Goal: Transaction & Acquisition: Purchase product/service

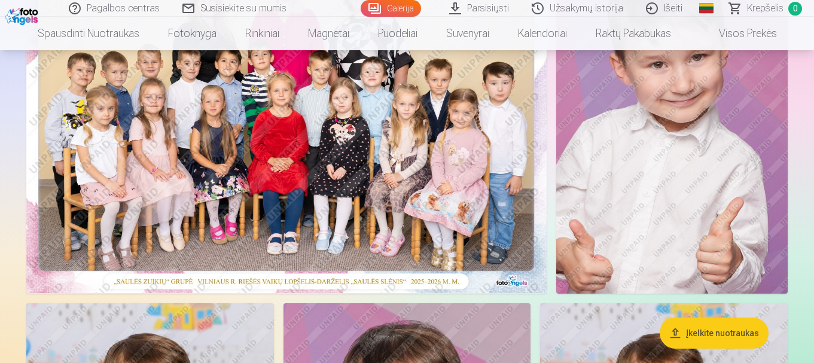
scroll to position [120, 0]
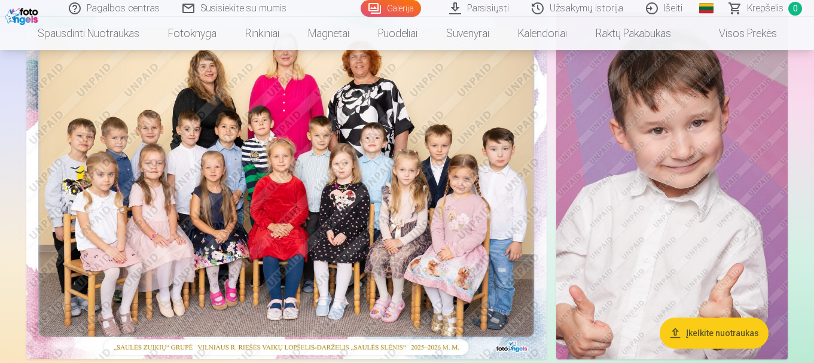
click at [322, 169] on img at bounding box center [286, 185] width 520 height 347
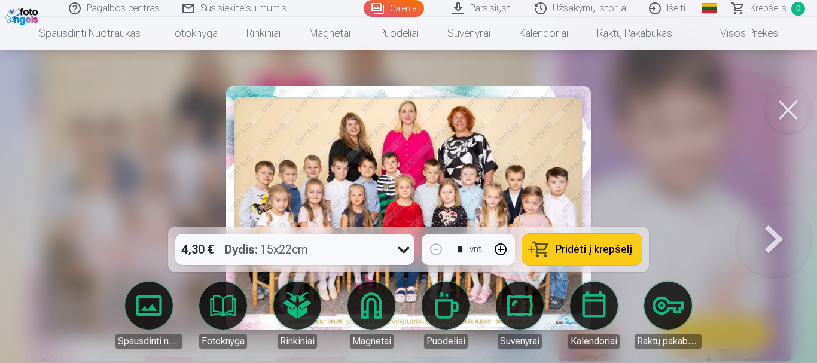
click at [398, 249] on icon at bounding box center [403, 249] width 19 height 19
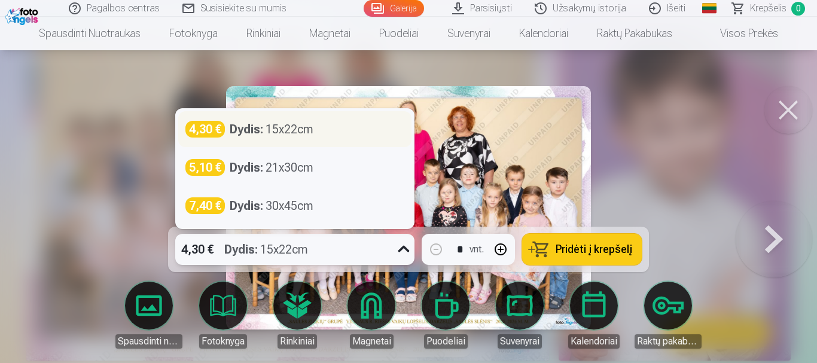
click at [351, 133] on div "4,30 € Dydis : 15x22cm" at bounding box center [294, 129] width 219 height 17
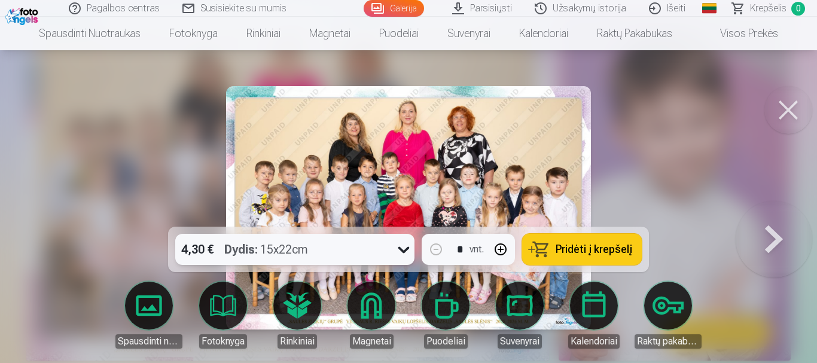
click at [595, 249] on span "Pridėti į krepšelį" at bounding box center [593, 249] width 77 height 11
click at [770, 215] on button at bounding box center [773, 208] width 77 height 14
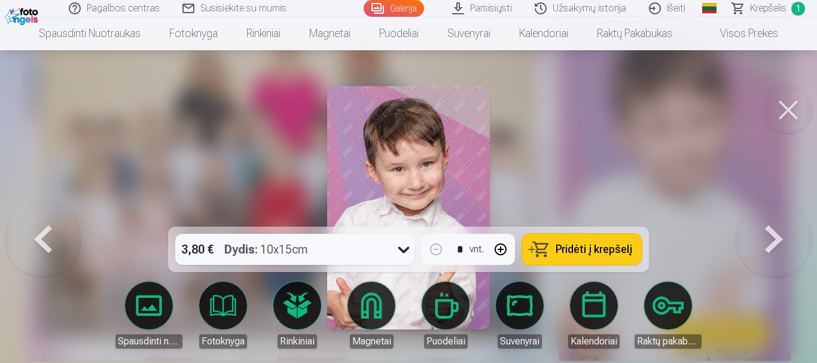
click at [401, 253] on icon at bounding box center [403, 249] width 19 height 19
click at [603, 136] on div at bounding box center [408, 181] width 817 height 363
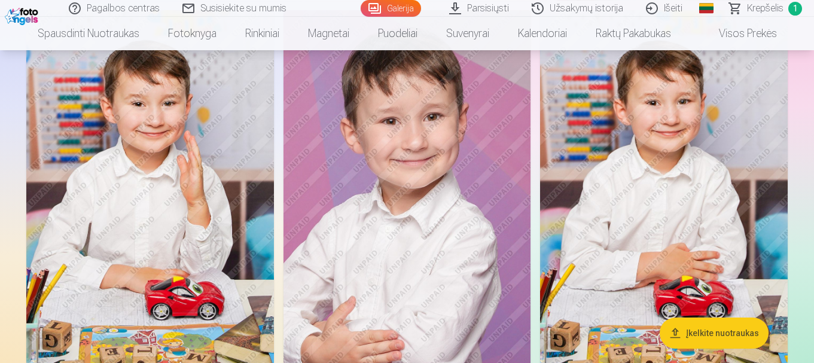
scroll to position [538, 0]
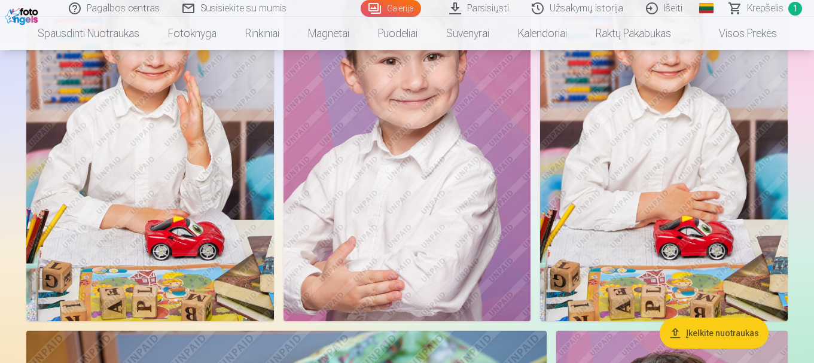
click at [665, 173] on img at bounding box center [663, 135] width 247 height 371
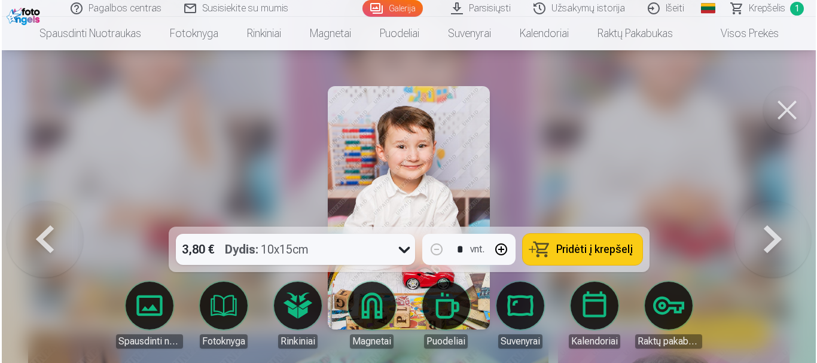
scroll to position [539, 0]
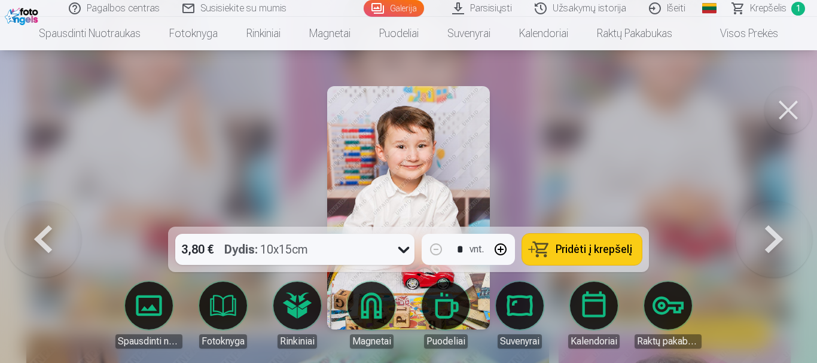
click at [780, 105] on button at bounding box center [788, 110] width 48 height 48
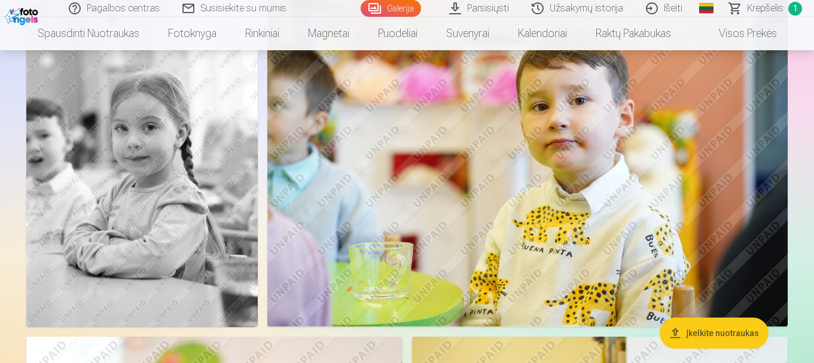
scroll to position [2571, 0]
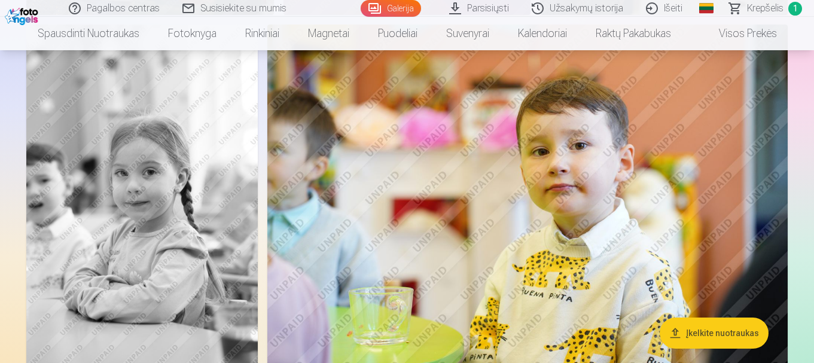
click at [444, 158] on img at bounding box center [527, 198] width 520 height 347
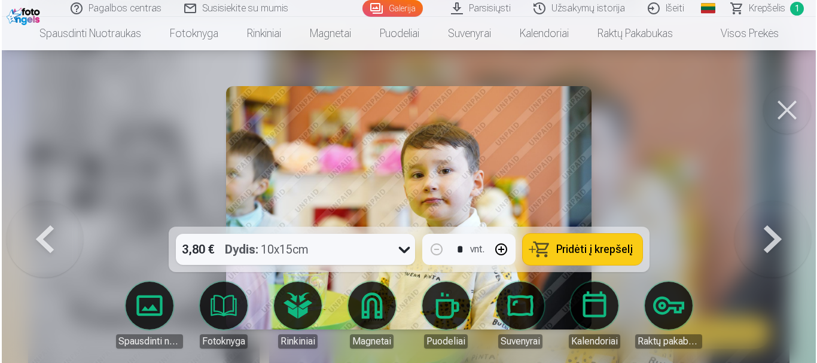
scroll to position [2519, 0]
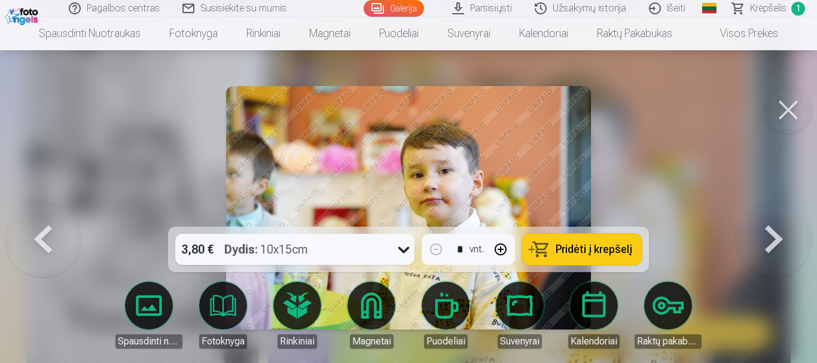
click at [395, 247] on icon at bounding box center [403, 249] width 19 height 19
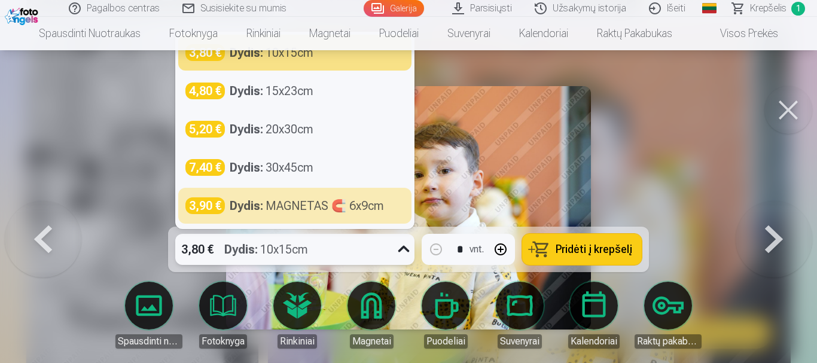
click at [573, 250] on span "Pridėti į krepšelį" at bounding box center [593, 249] width 77 height 11
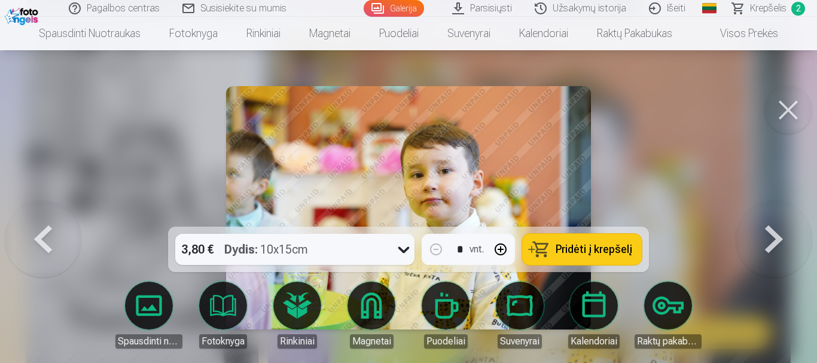
click at [797, 112] on button at bounding box center [788, 110] width 48 height 48
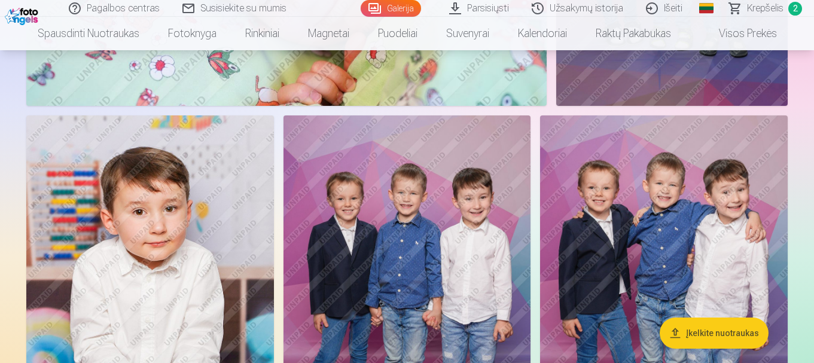
scroll to position [3467, 0]
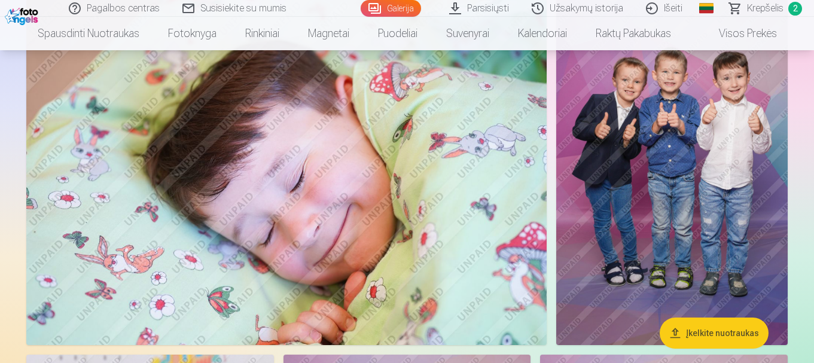
click at [733, 170] on img at bounding box center [671, 171] width 231 height 347
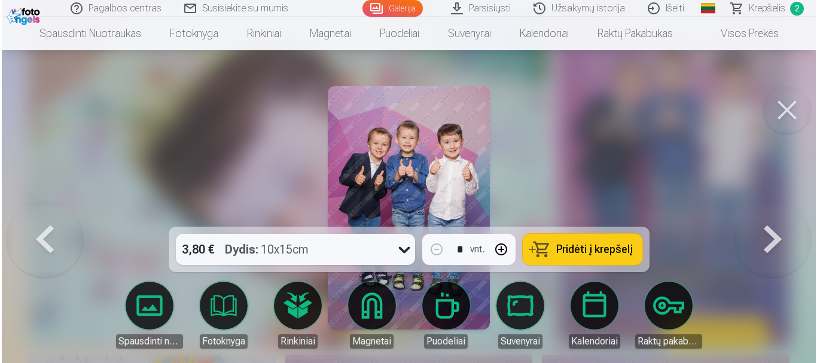
scroll to position [3480, 0]
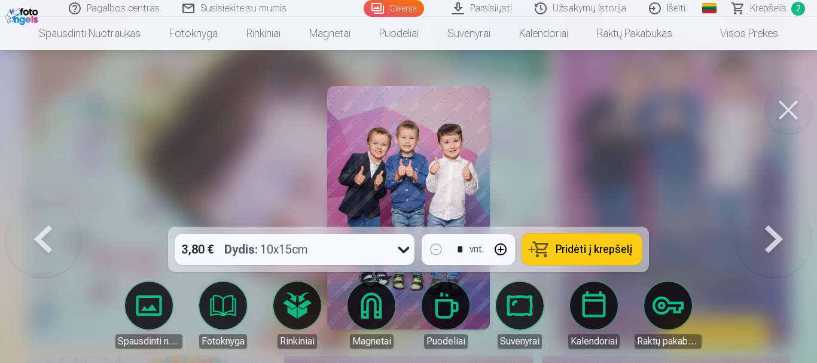
click at [576, 241] on button "Pridėti į krepšelį" at bounding box center [582, 249] width 120 height 31
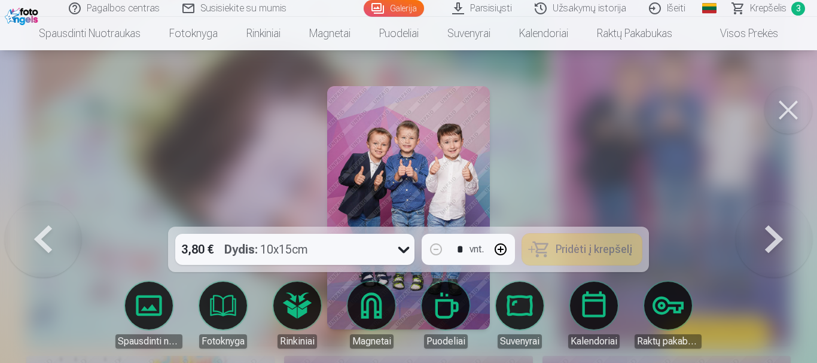
click at [793, 105] on button at bounding box center [788, 110] width 48 height 48
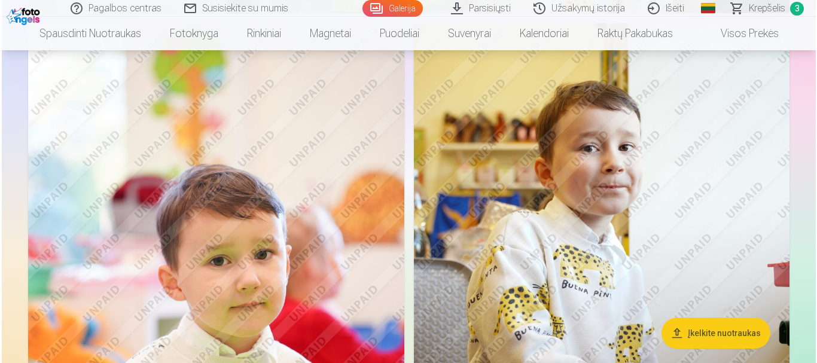
scroll to position [2929, 0]
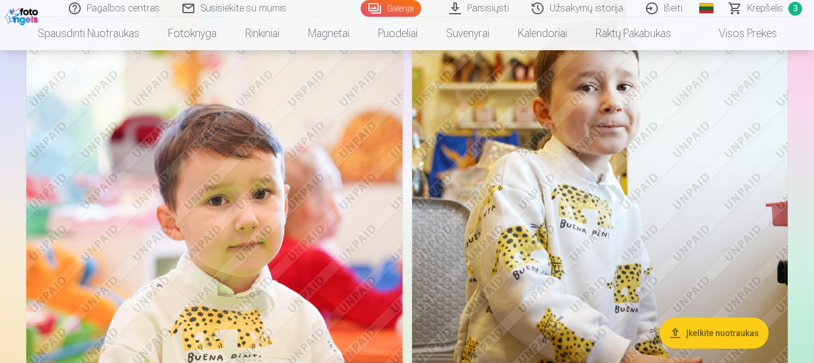
click at [337, 222] on img at bounding box center [214, 245] width 376 height 564
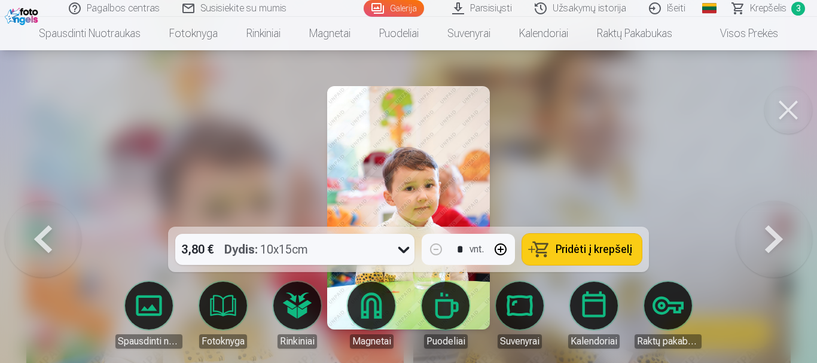
click at [591, 250] on span "Pridėti į krepšelį" at bounding box center [593, 249] width 77 height 11
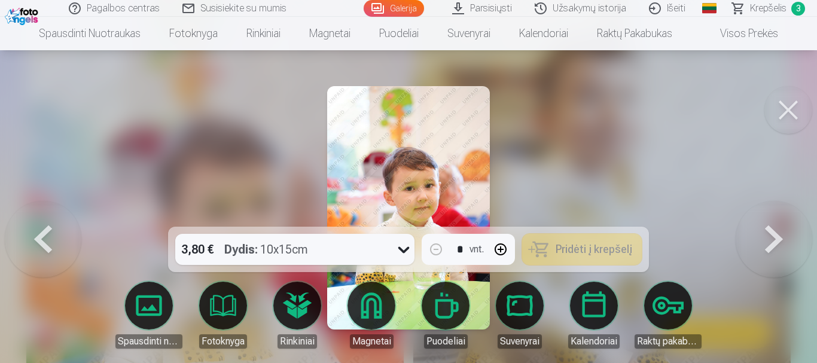
click at [790, 112] on button at bounding box center [788, 110] width 48 height 48
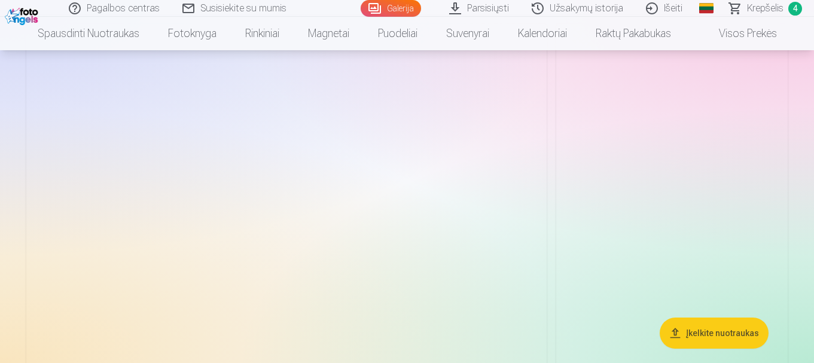
scroll to position [1723, 0]
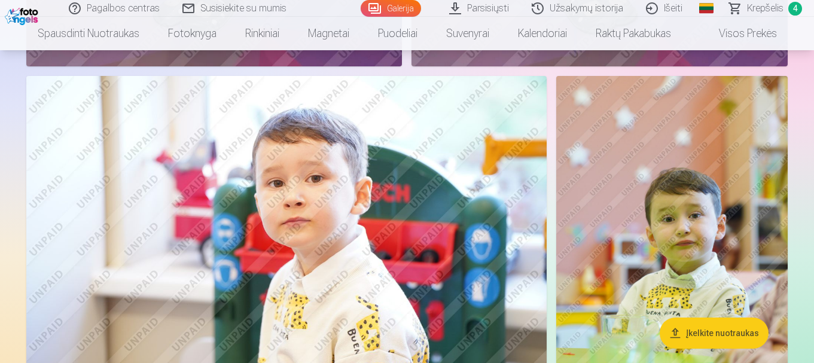
click at [454, 193] on img at bounding box center [286, 249] width 520 height 347
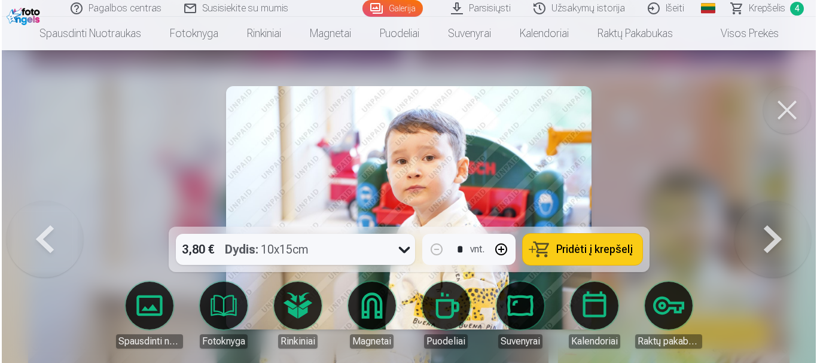
scroll to position [1727, 0]
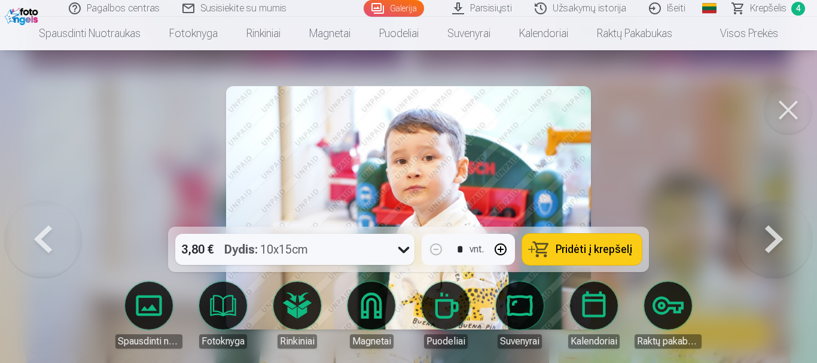
click at [622, 246] on span "Pridėti į krepšelį" at bounding box center [593, 249] width 77 height 11
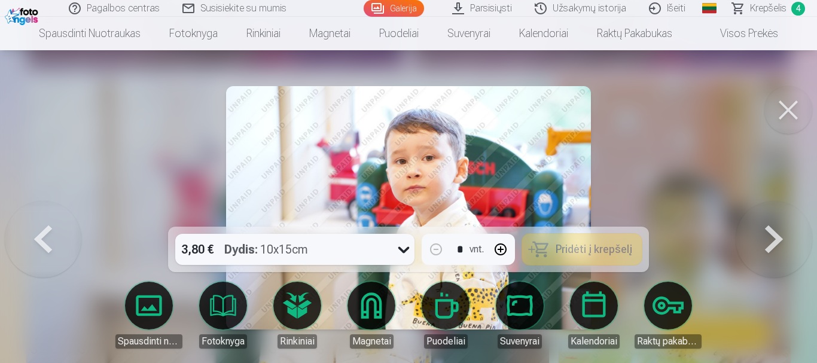
click at [790, 109] on button at bounding box center [788, 110] width 48 height 48
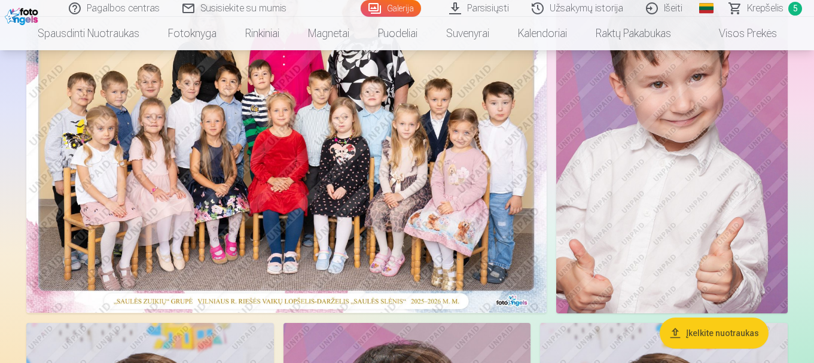
scroll to position [239, 0]
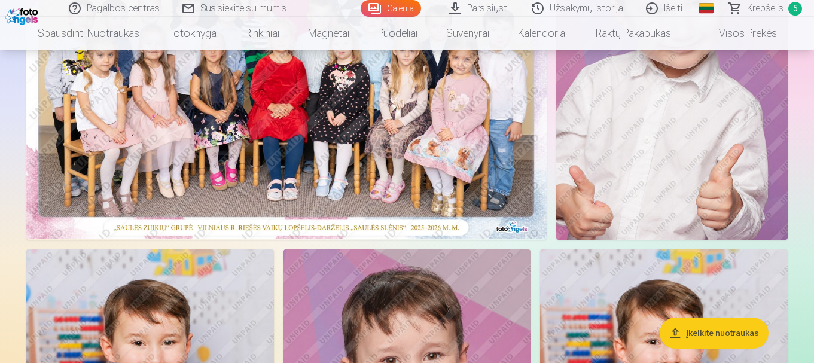
click at [719, 158] on img at bounding box center [671, 65] width 231 height 347
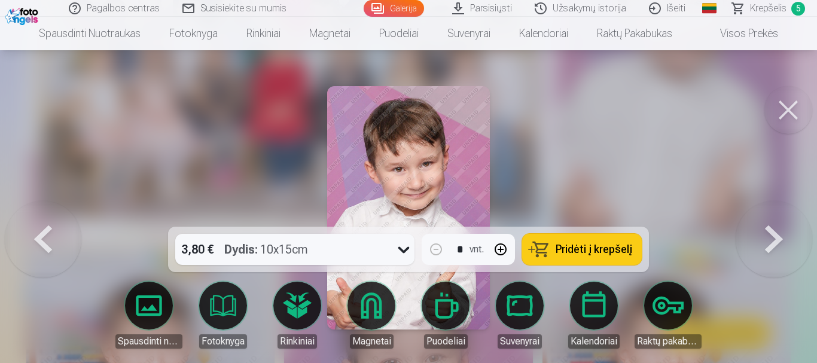
click at [616, 251] on span "Pridėti į krepšelį" at bounding box center [593, 249] width 77 height 11
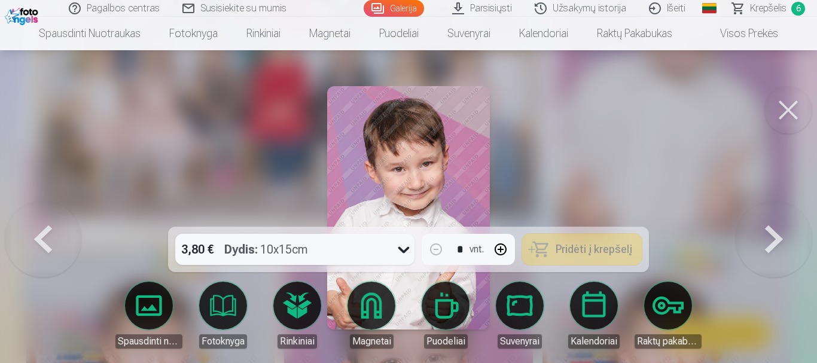
click at [789, 96] on button at bounding box center [788, 110] width 48 height 48
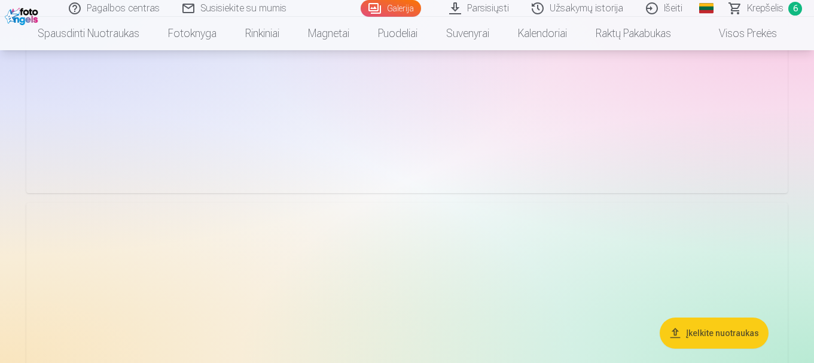
scroll to position [5440, 0]
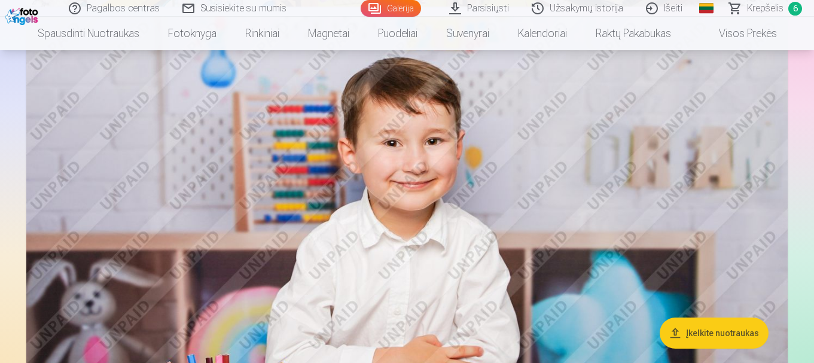
click at [543, 178] on img at bounding box center [406, 269] width 761 height 507
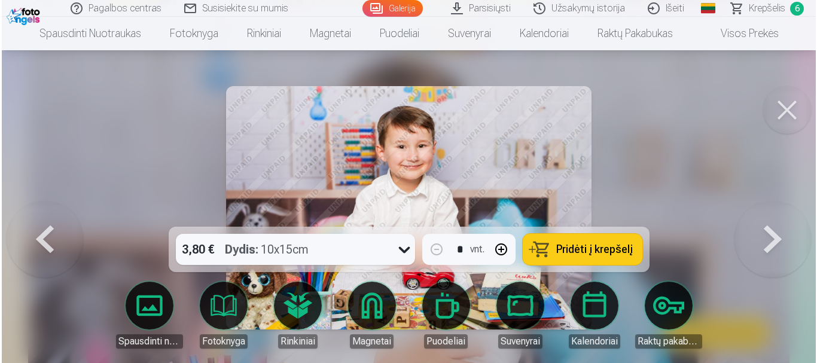
scroll to position [5458, 0]
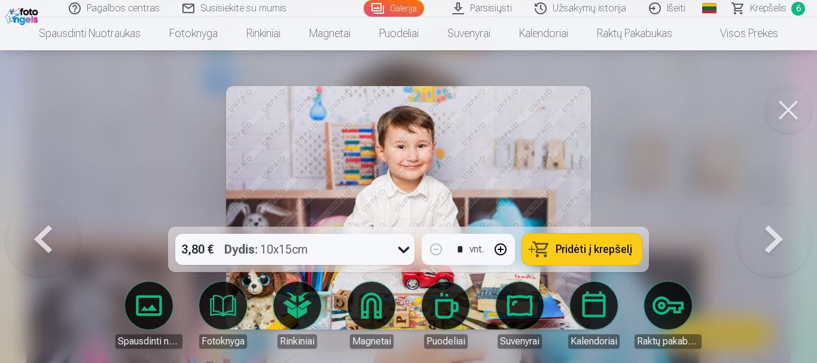
click at [791, 109] on button at bounding box center [788, 110] width 48 height 48
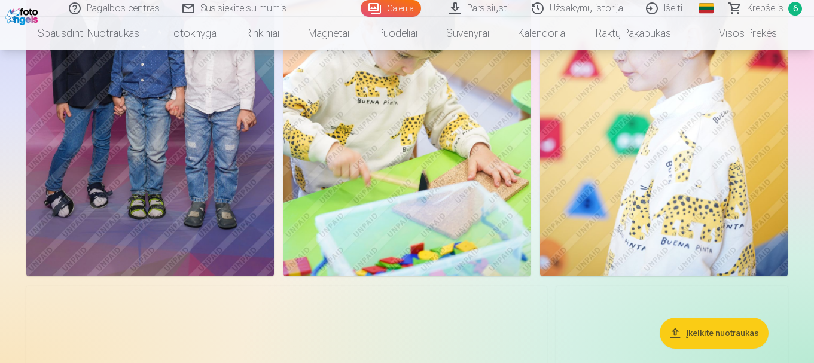
scroll to position [4185, 0]
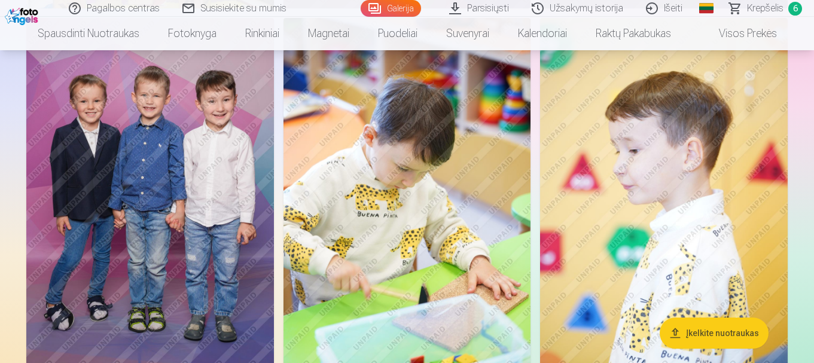
click at [776, 2] on span "Krepšelis" at bounding box center [765, 8] width 36 height 14
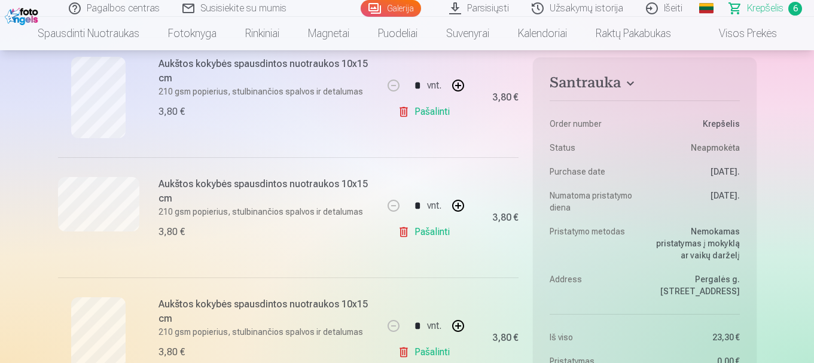
scroll to position [598, 0]
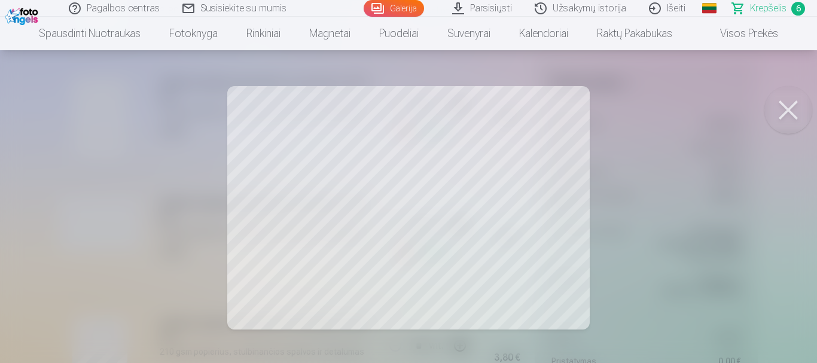
click at [787, 113] on button at bounding box center [788, 110] width 48 height 48
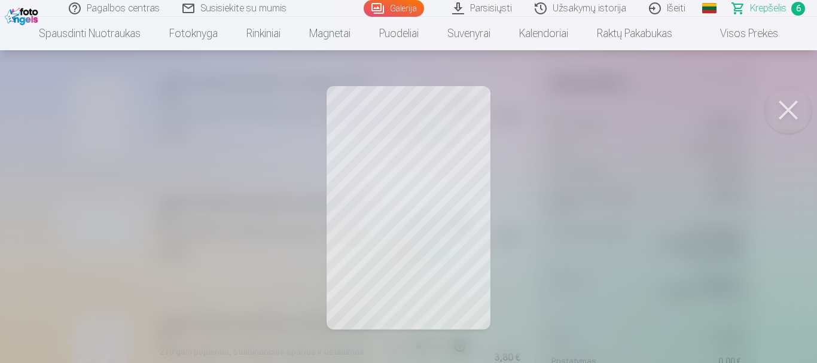
click at [788, 105] on button at bounding box center [788, 110] width 48 height 48
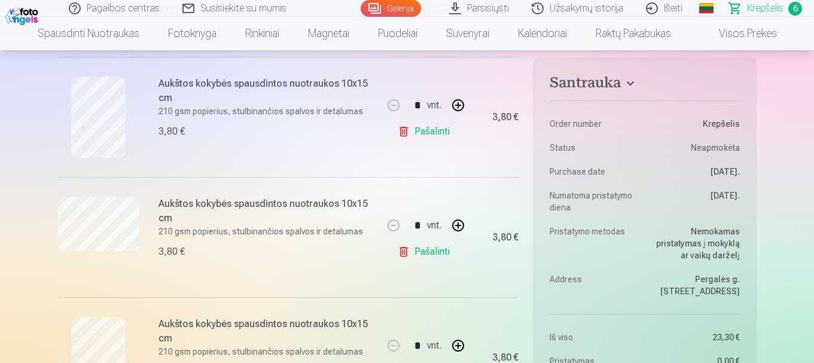
click at [429, 134] on link "Pašalinti" at bounding box center [426, 132] width 57 height 24
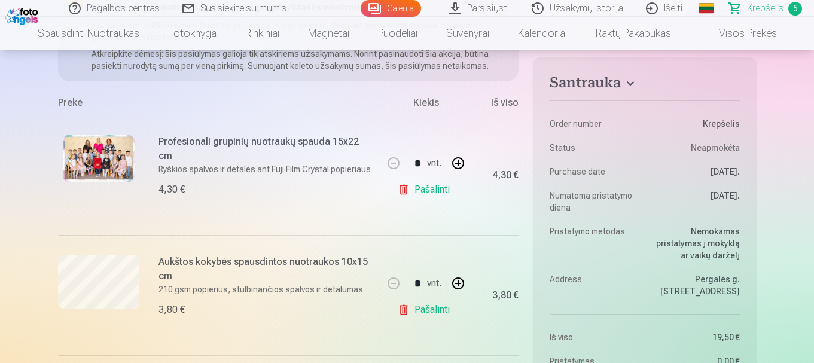
scroll to position [359, 0]
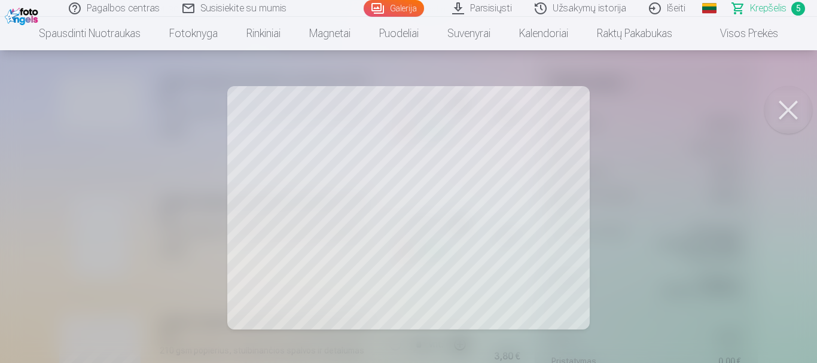
click at [231, 225] on div at bounding box center [408, 181] width 817 height 363
drag, startPoint x: 365, startPoint y: 200, endPoint x: 314, endPoint y: 211, distance: 52.6
click at [314, 211] on div at bounding box center [408, 181] width 817 height 363
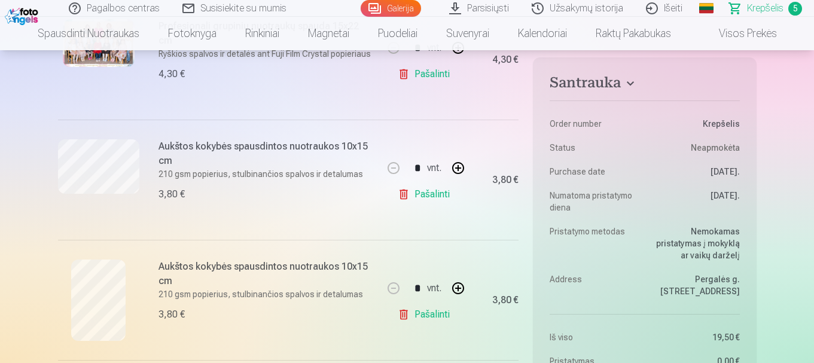
scroll to position [299, 0]
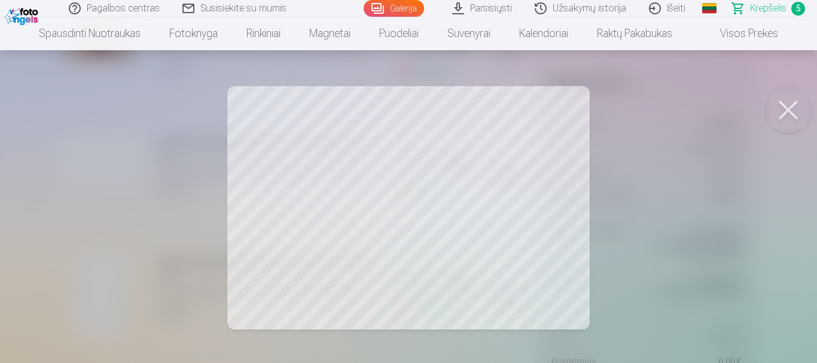
drag, startPoint x: 449, startPoint y: 161, endPoint x: 678, endPoint y: 182, distance: 230.0
click at [677, 183] on div at bounding box center [408, 181] width 817 height 363
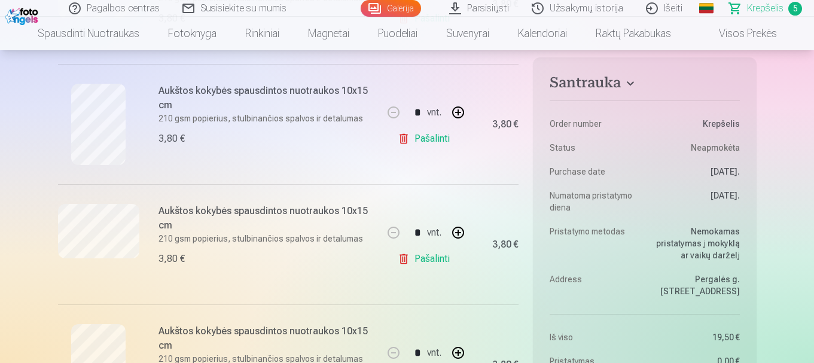
scroll to position [538, 0]
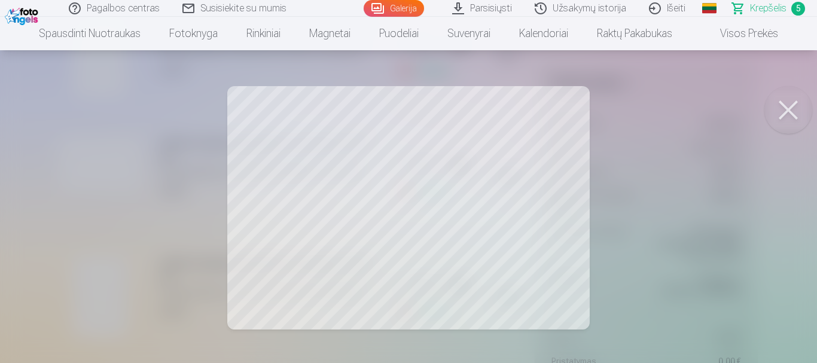
click at [793, 112] on button at bounding box center [788, 110] width 48 height 48
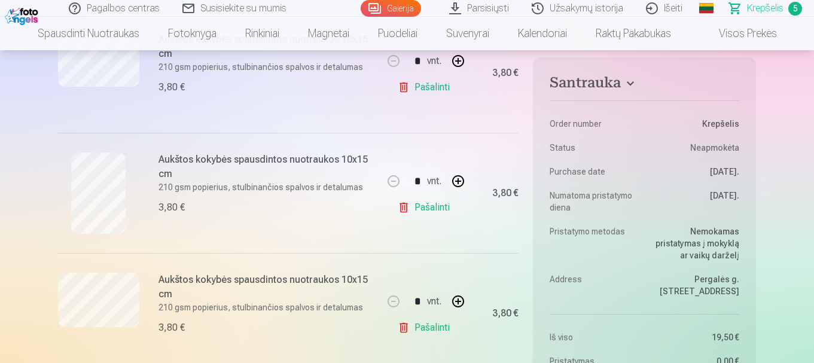
scroll to position [299, 0]
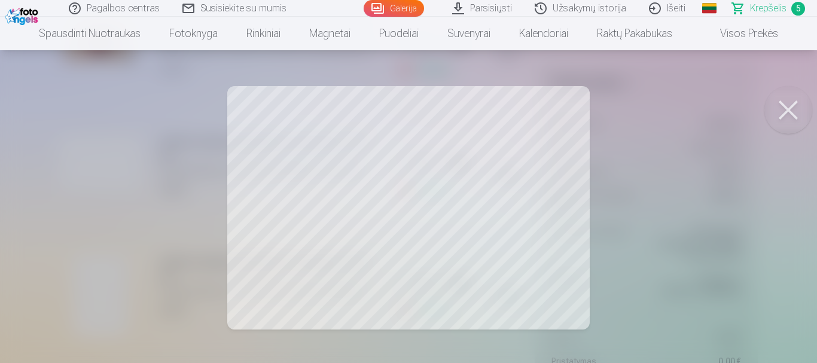
click at [782, 120] on button at bounding box center [788, 110] width 48 height 48
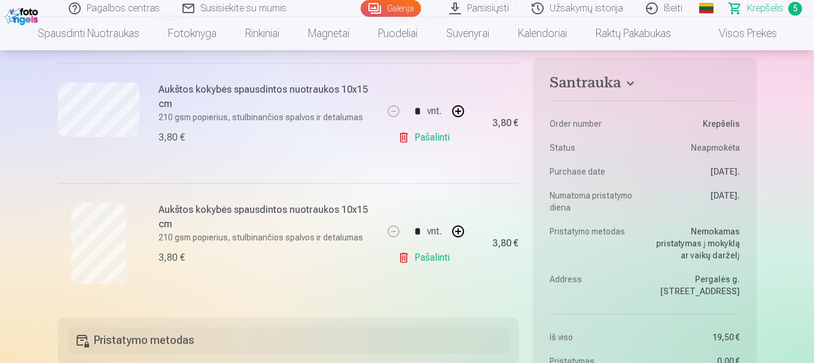
scroll to position [658, 0]
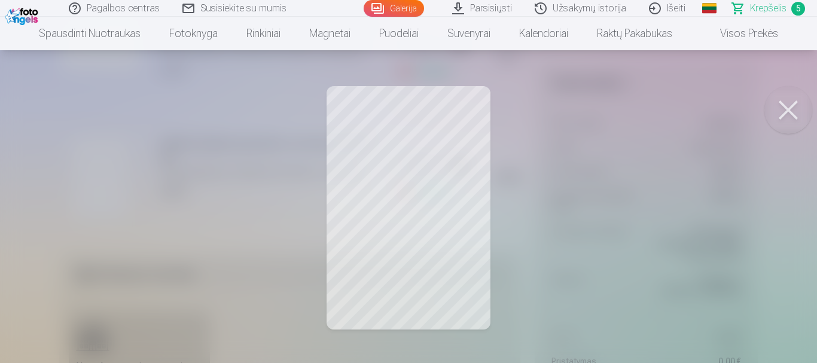
click at [791, 116] on button at bounding box center [788, 110] width 48 height 48
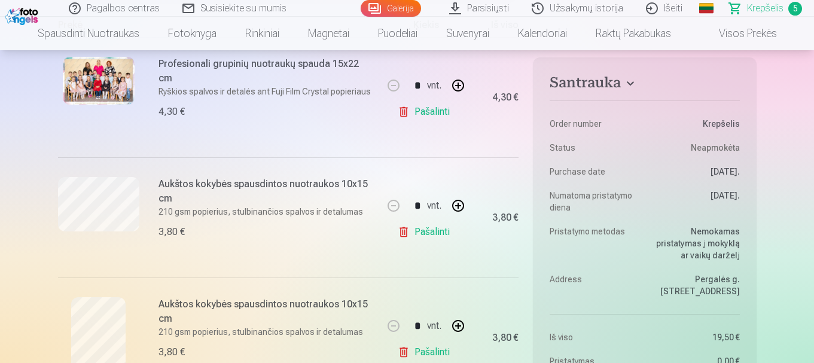
scroll to position [239, 0]
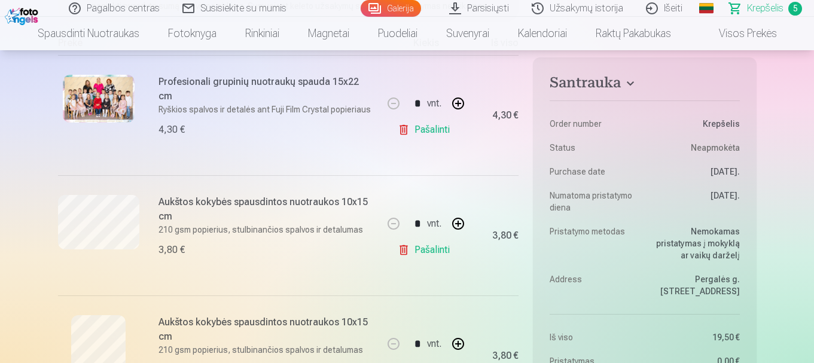
click at [415, 250] on link "Pašalinti" at bounding box center [426, 250] width 57 height 24
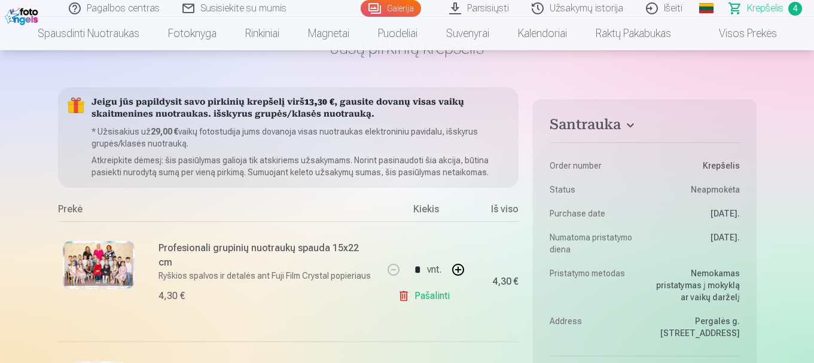
scroll to position [0, 0]
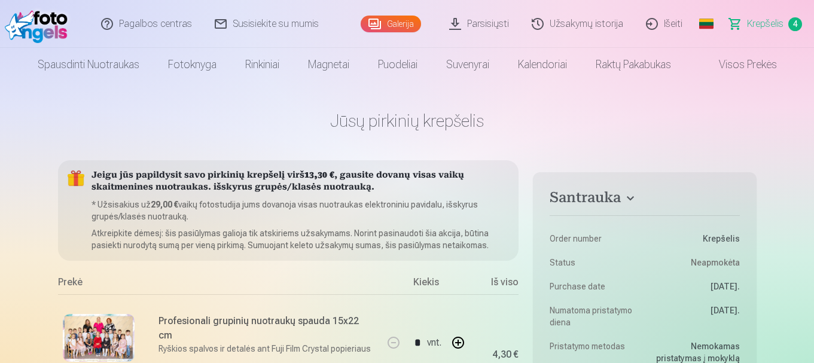
click at [396, 23] on link "Galerija" at bounding box center [390, 24] width 60 height 17
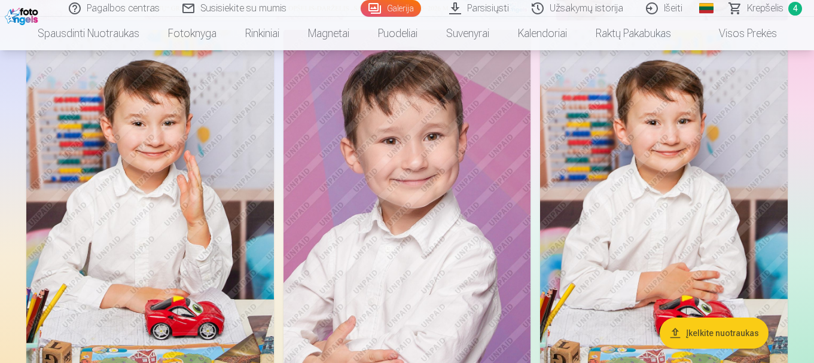
scroll to position [478, 0]
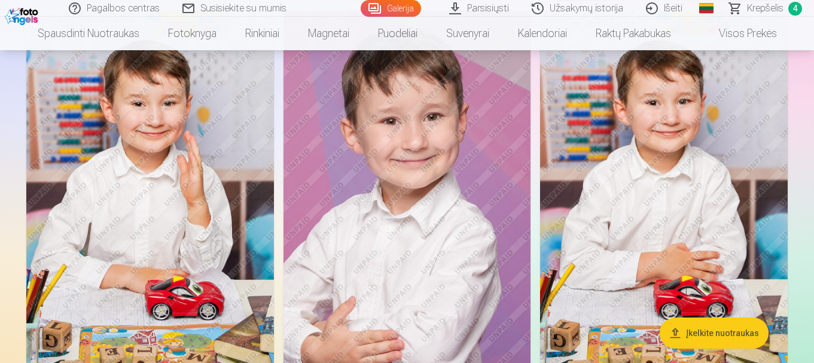
click at [588, 143] on img at bounding box center [663, 195] width 247 height 371
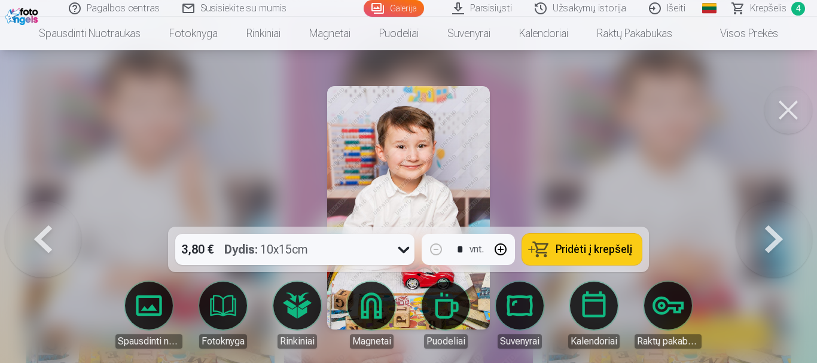
click at [576, 244] on span "Pridėti į krepšelį" at bounding box center [593, 249] width 77 height 11
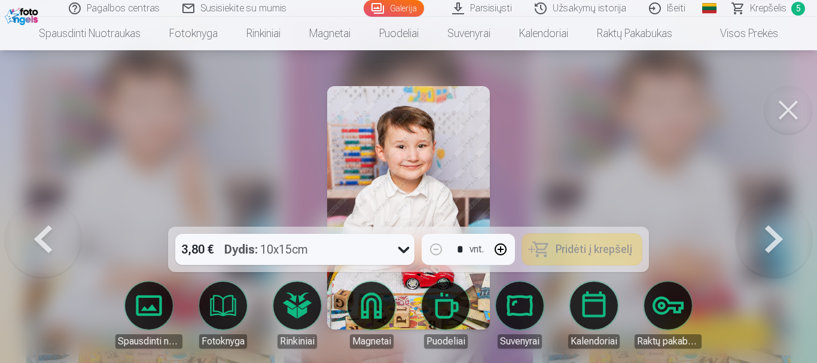
click at [791, 111] on button at bounding box center [788, 110] width 48 height 48
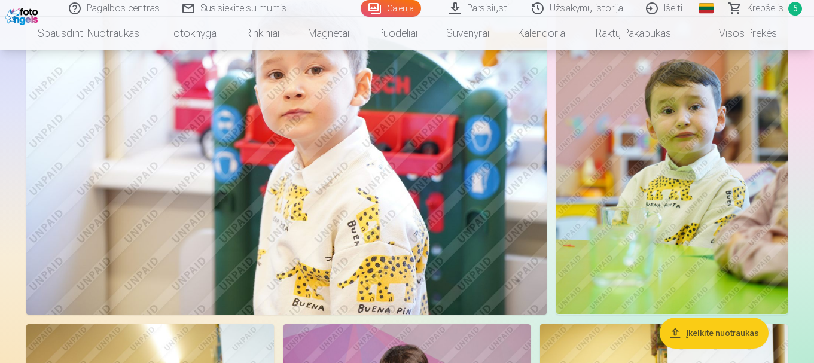
scroll to position [1793, 0]
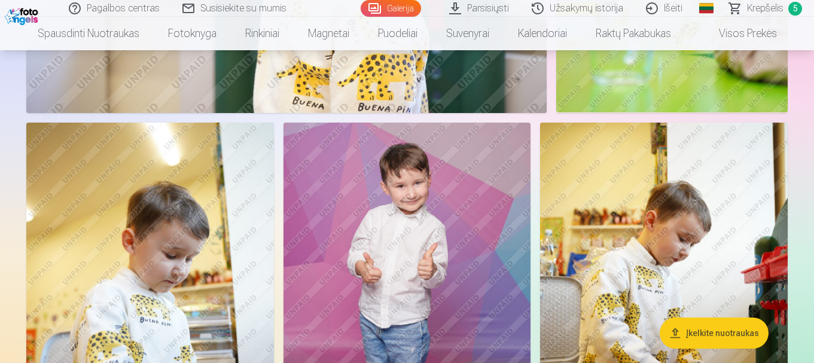
click at [410, 179] on img at bounding box center [406, 308] width 247 height 371
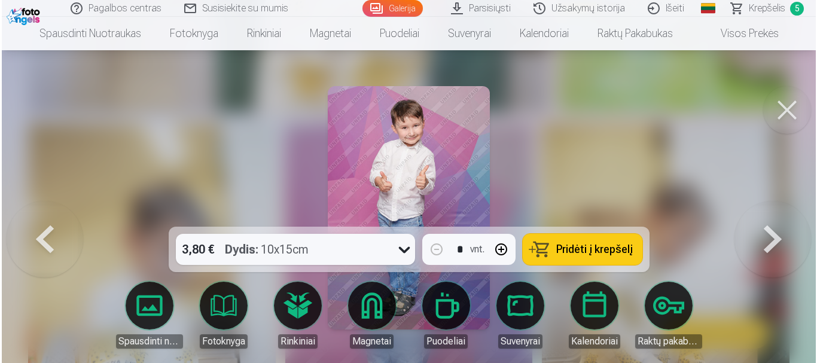
scroll to position [2039, 0]
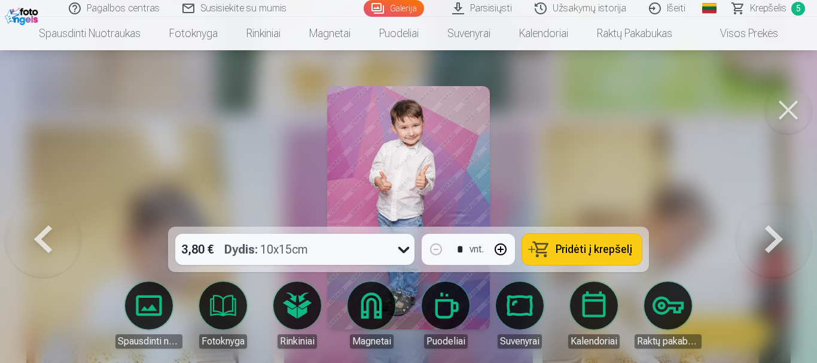
click at [799, 100] on button at bounding box center [788, 110] width 48 height 48
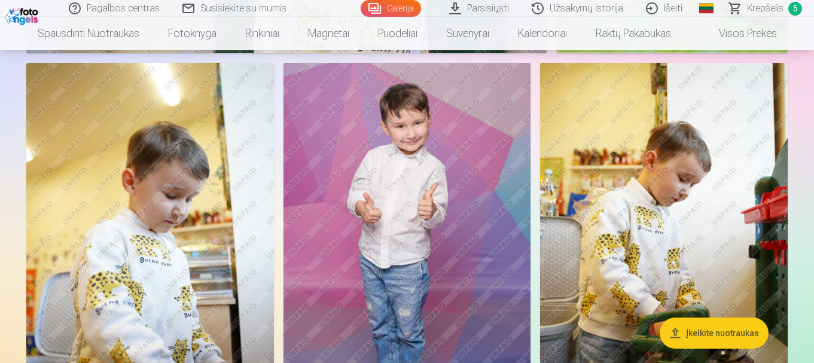
click at [444, 178] on img at bounding box center [406, 248] width 247 height 371
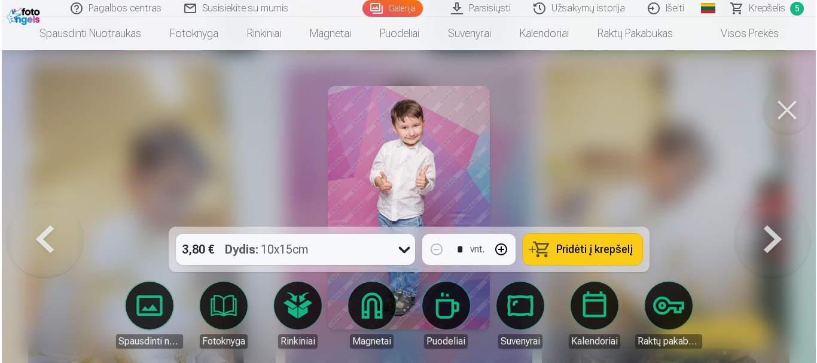
scroll to position [2099, 0]
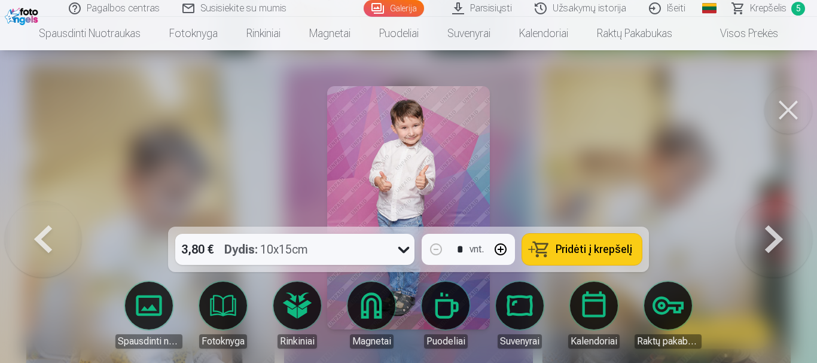
click at [598, 244] on span "Pridėti į krepšelį" at bounding box center [593, 249] width 77 height 11
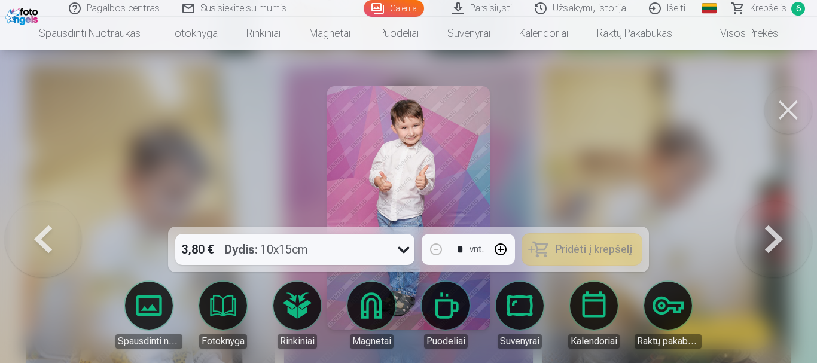
click at [789, 105] on button at bounding box center [788, 110] width 48 height 48
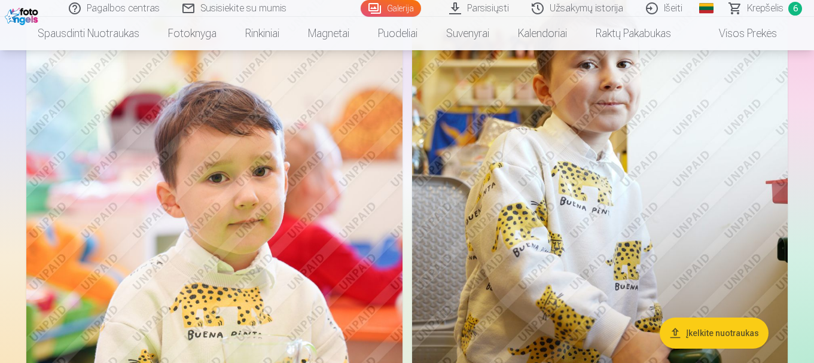
scroll to position [2929, 0]
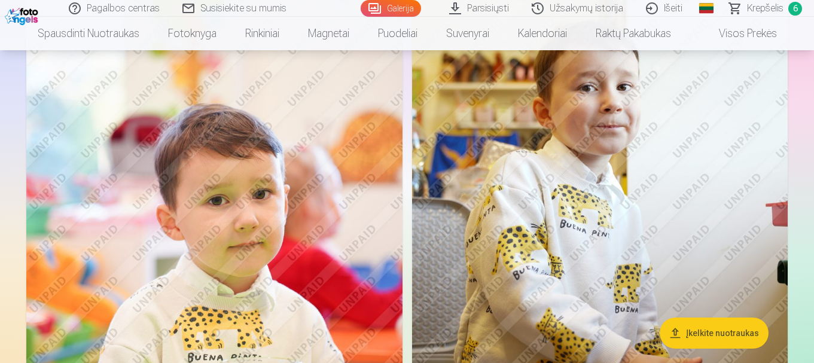
click at [534, 130] on img at bounding box center [600, 245] width 376 height 564
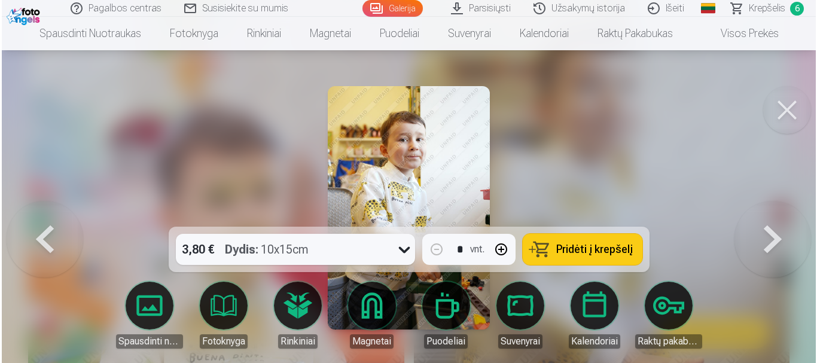
scroll to position [2940, 0]
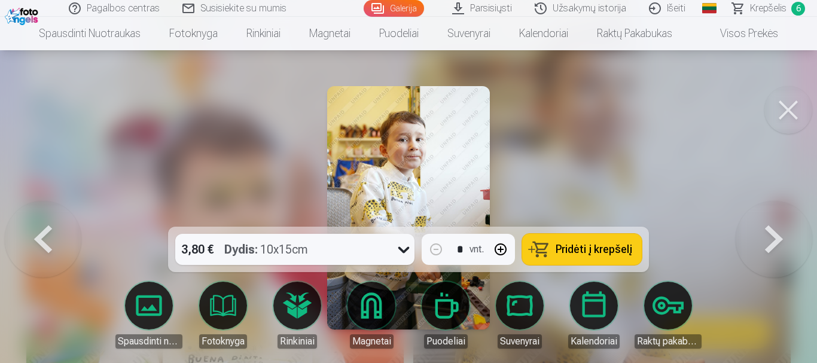
click at [799, 104] on button at bounding box center [788, 110] width 48 height 48
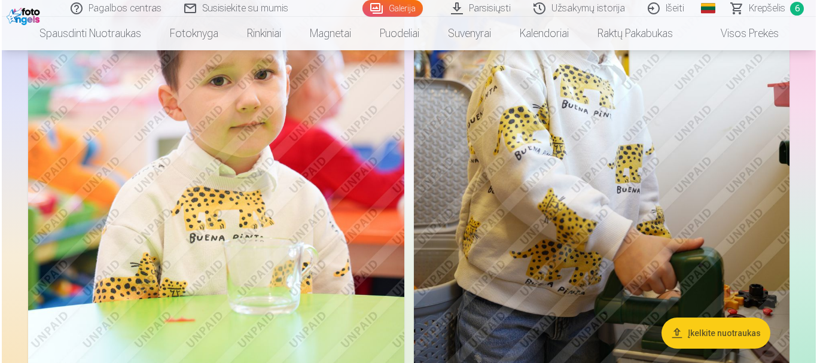
scroll to position [2989, 0]
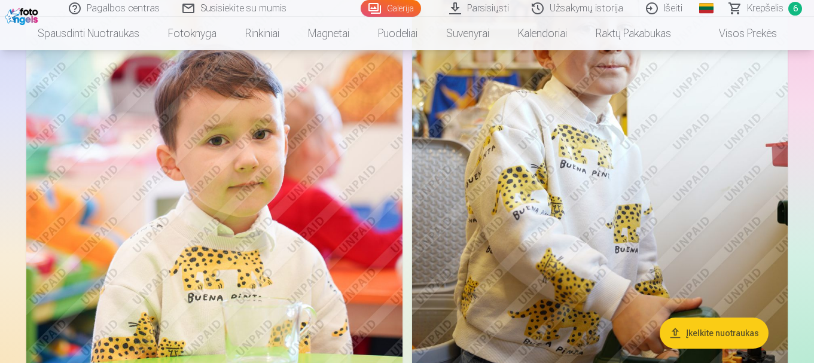
click at [190, 208] on img at bounding box center [214, 185] width 376 height 564
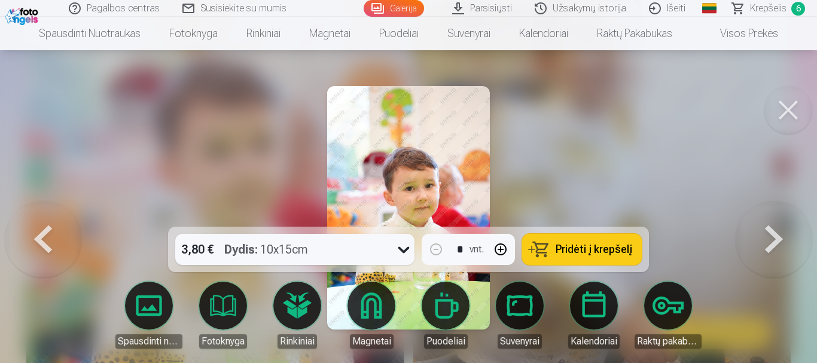
click at [594, 246] on span "Pridėti į krepšelį" at bounding box center [593, 249] width 77 height 11
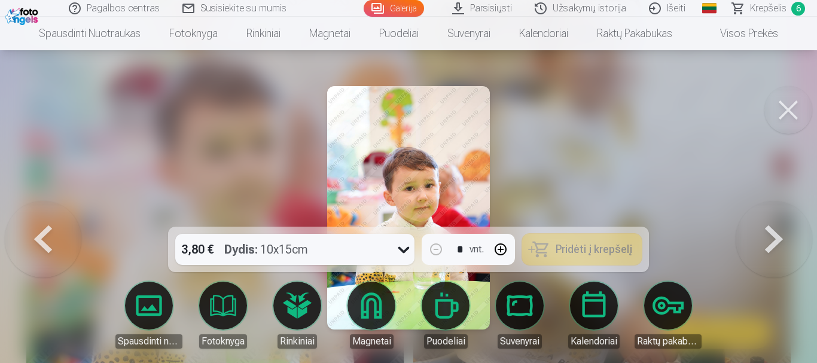
click at [790, 115] on button at bounding box center [788, 110] width 48 height 48
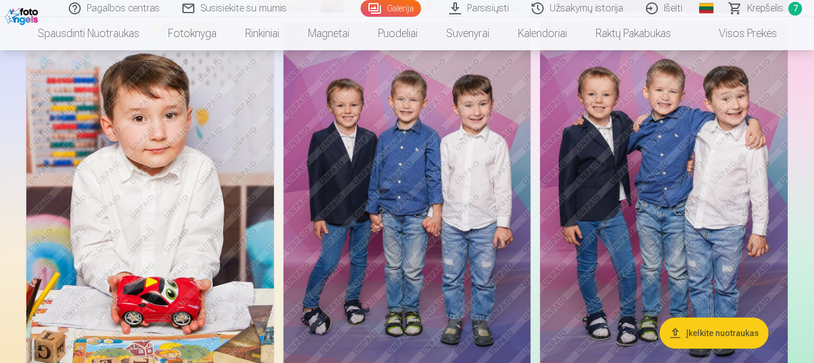
scroll to position [3815, 0]
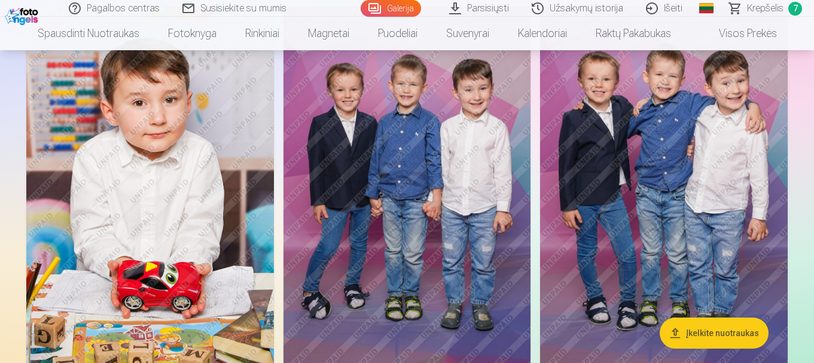
click at [652, 112] on img at bounding box center [663, 192] width 247 height 371
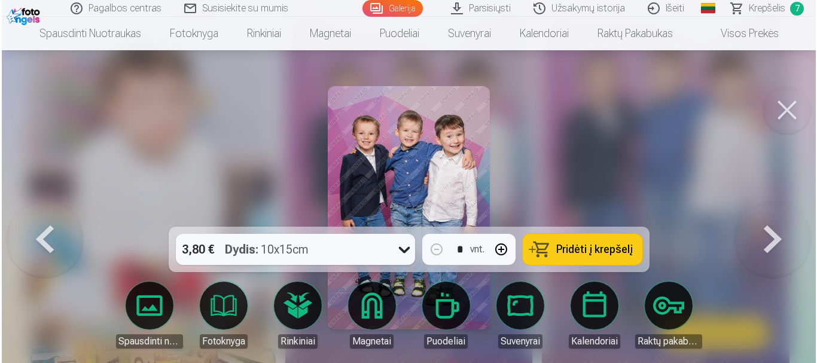
scroll to position [3829, 0]
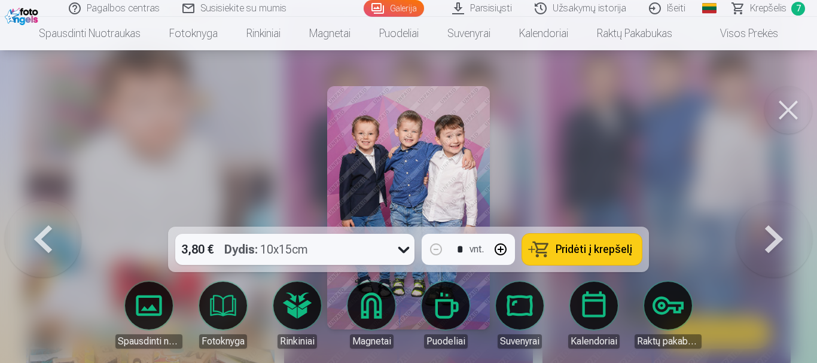
click at [776, 106] on button at bounding box center [788, 110] width 48 height 48
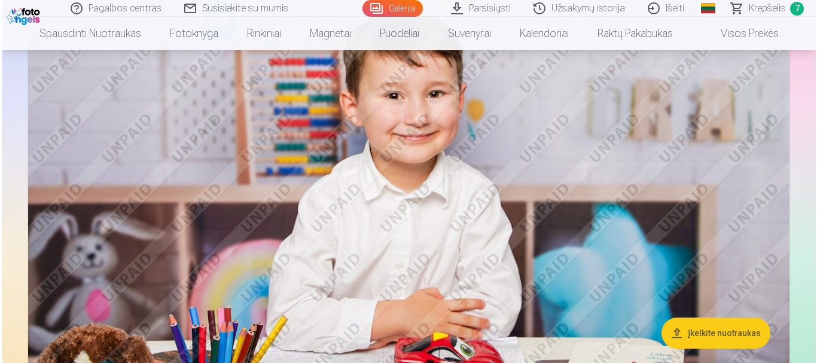
scroll to position [5489, 0]
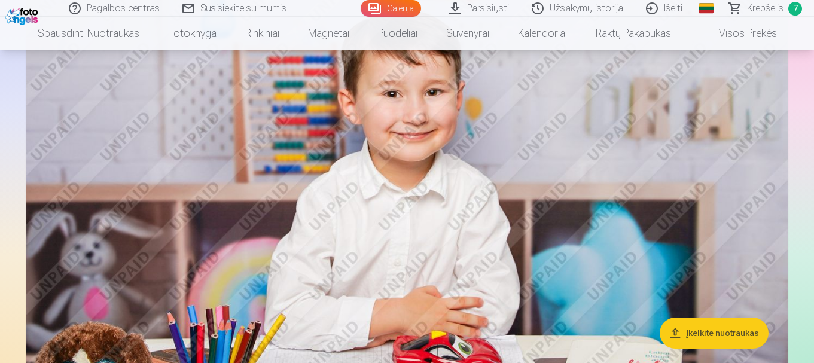
click at [667, 206] on img at bounding box center [406, 220] width 761 height 507
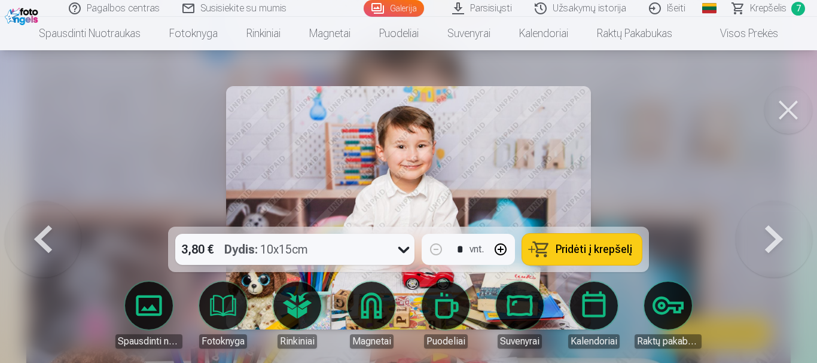
click at [619, 255] on span "Pridėti į krepšelį" at bounding box center [593, 249] width 77 height 11
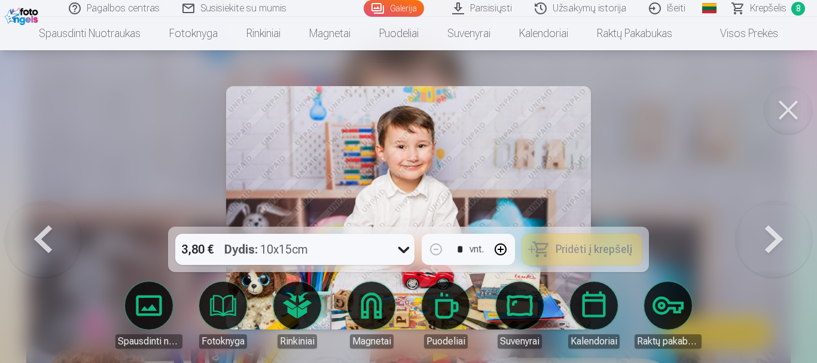
drag, startPoint x: 774, startPoint y: 9, endPoint x: 759, endPoint y: 15, distance: 16.1
click at [774, 8] on span "Krepšelis" at bounding box center [768, 8] width 36 height 14
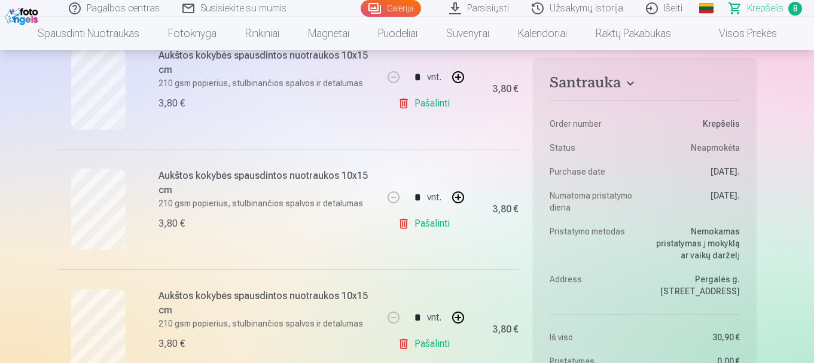
scroll to position [598, 0]
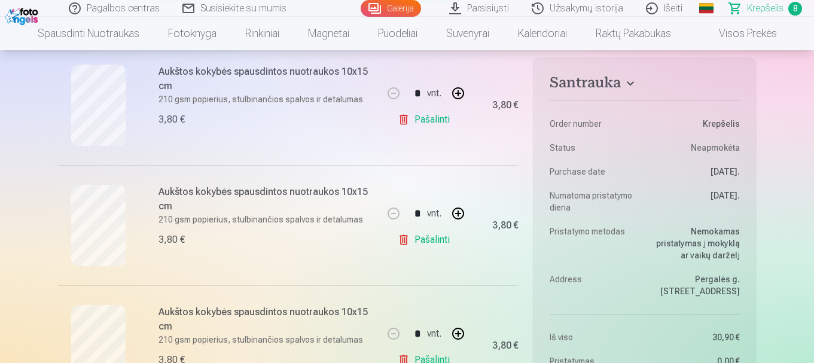
click at [401, 123] on link "Pašalinti" at bounding box center [426, 120] width 57 height 24
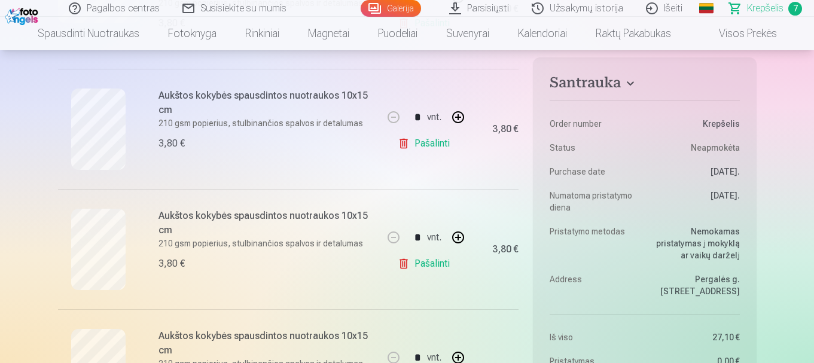
scroll to position [478, 0]
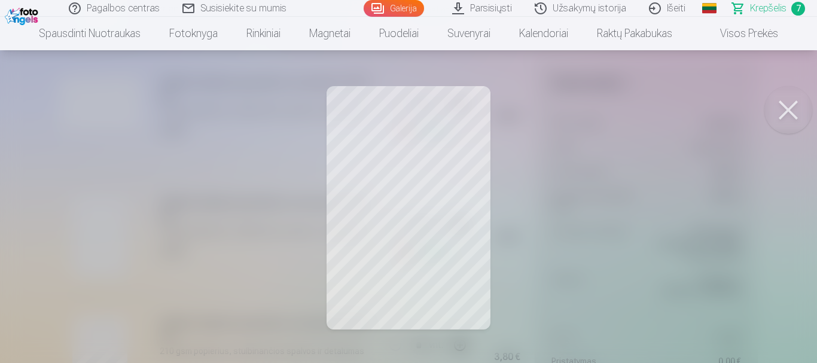
click at [795, 110] on button at bounding box center [788, 110] width 48 height 48
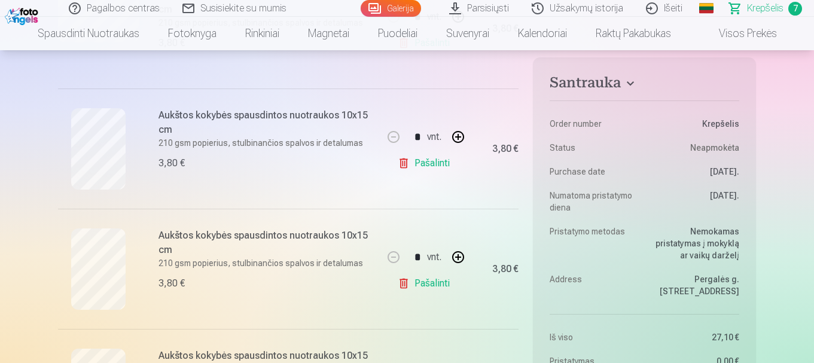
scroll to position [897, 0]
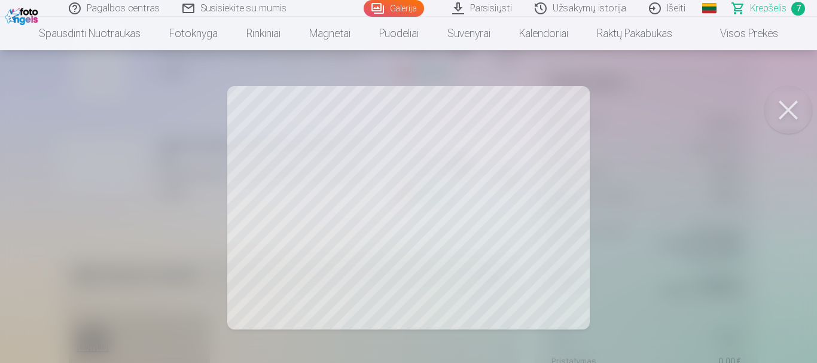
click at [783, 105] on button at bounding box center [788, 110] width 48 height 48
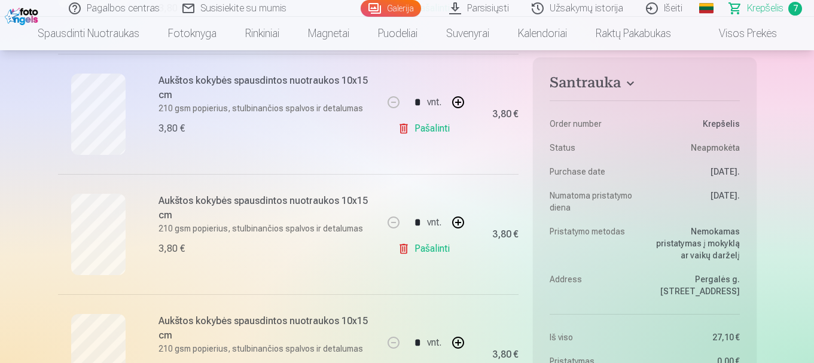
scroll to position [598, 0]
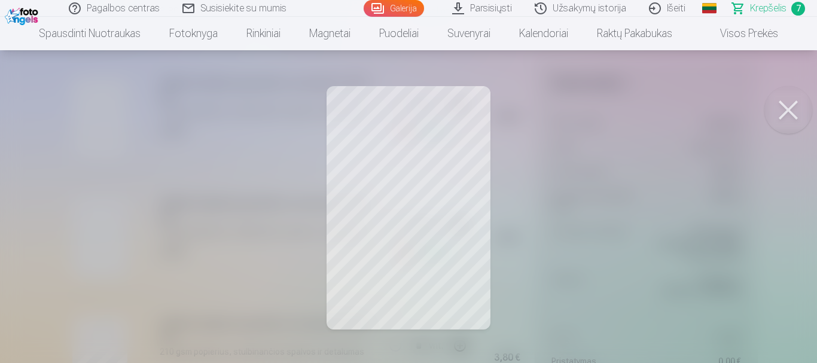
drag, startPoint x: 783, startPoint y: 103, endPoint x: 769, endPoint y: 106, distance: 13.4
click at [783, 104] on button at bounding box center [788, 110] width 48 height 48
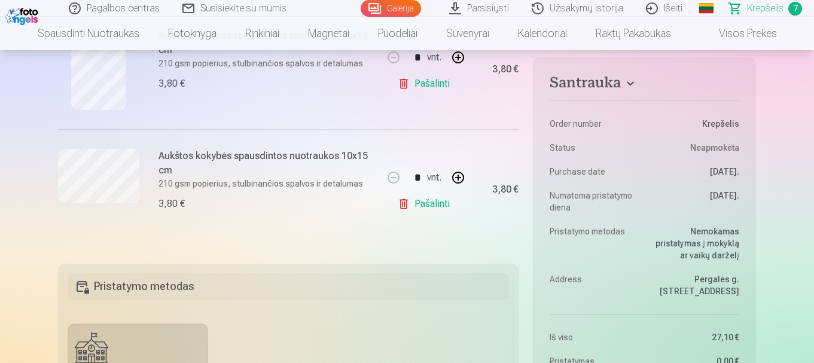
scroll to position [897, 0]
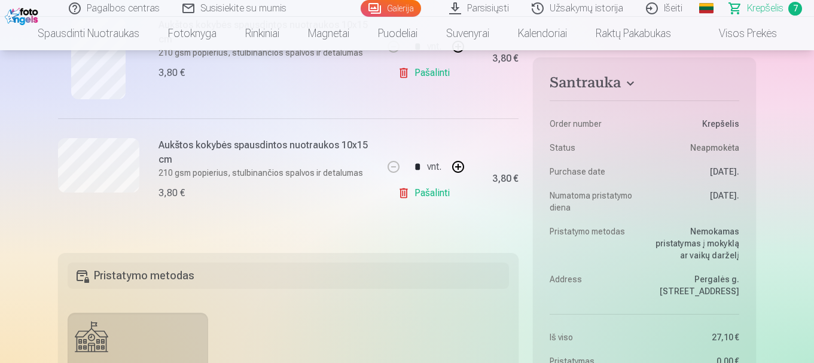
click at [441, 203] on link "Pašalinti" at bounding box center [426, 193] width 57 height 24
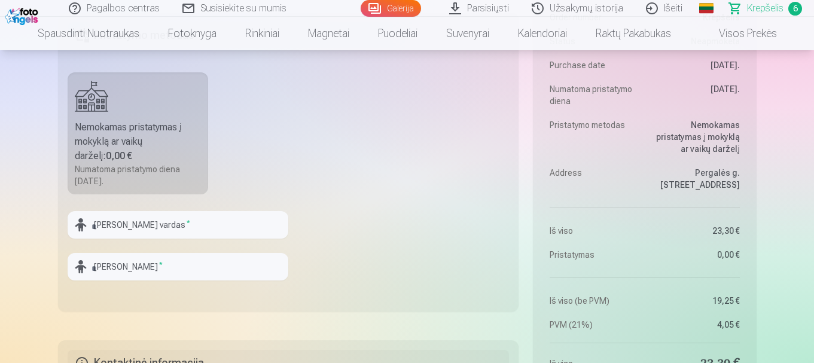
scroll to position [1016, 0]
click at [138, 163] on div "Nemokamas pristatymas į mokyklą ar vaikų darželį : 0,00 €" at bounding box center [138, 142] width 127 height 43
click at [127, 224] on input "text" at bounding box center [178, 225] width 221 height 27
type input "*******"
click at [100, 264] on input "text" at bounding box center [178, 266] width 221 height 27
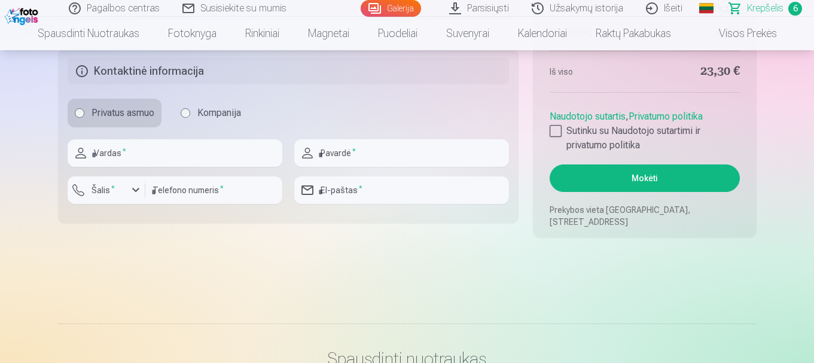
scroll to position [1315, 0]
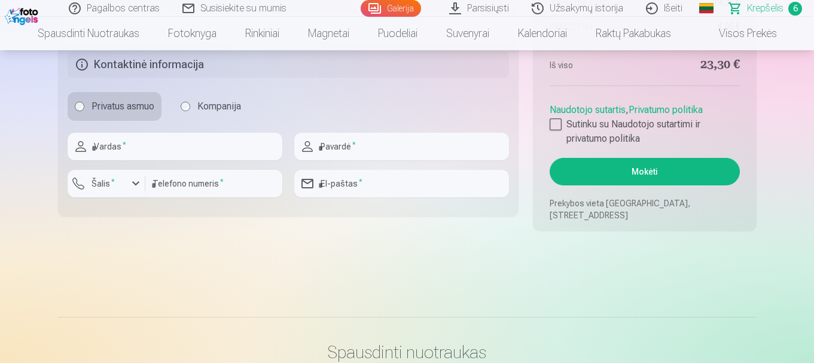
type input "**********"
click at [143, 145] on input "text" at bounding box center [175, 146] width 215 height 27
type input "****"
type input "**********"
type input "*********"
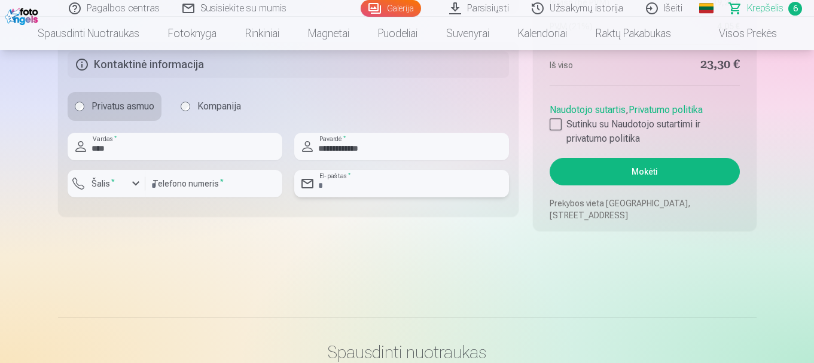
type input "**********"
click at [159, 184] on input "*********" at bounding box center [213, 183] width 137 height 27
click at [157, 185] on input "*********" at bounding box center [213, 183] width 137 height 27
type input "*"
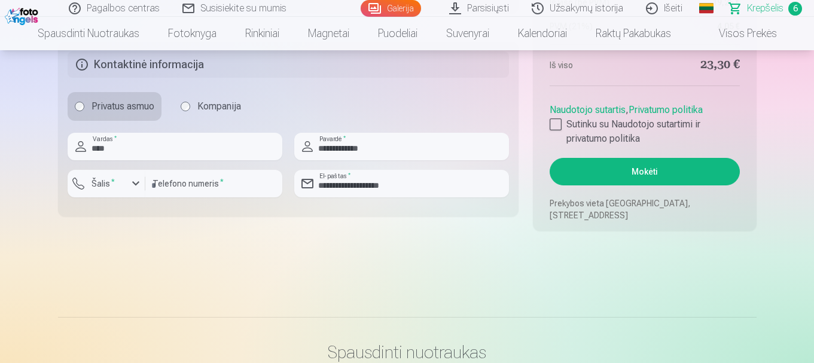
drag, startPoint x: 372, startPoint y: 250, endPoint x: 384, endPoint y: 239, distance: 16.9
drag, startPoint x: 161, startPoint y: 183, endPoint x: 177, endPoint y: 183, distance: 15.5
click at [161, 183] on input "*" at bounding box center [213, 183] width 137 height 27
click at [207, 148] on input "****" at bounding box center [175, 146] width 215 height 27
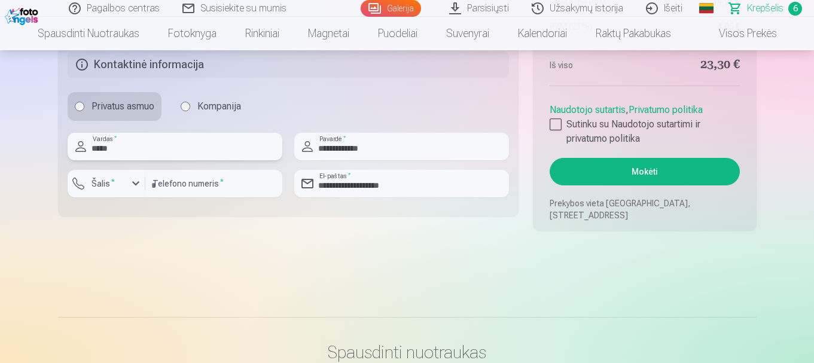
type input "****"
click at [190, 190] on input "*" at bounding box center [213, 183] width 137 height 27
type input "*"
type input "**********"
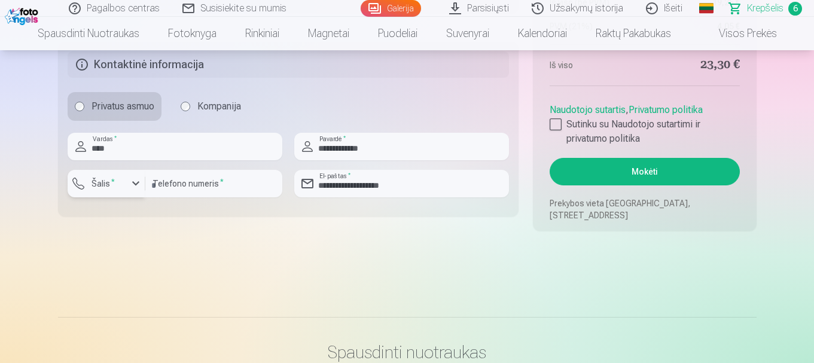
click at [127, 174] on button "Šalis *" at bounding box center [107, 183] width 78 height 27
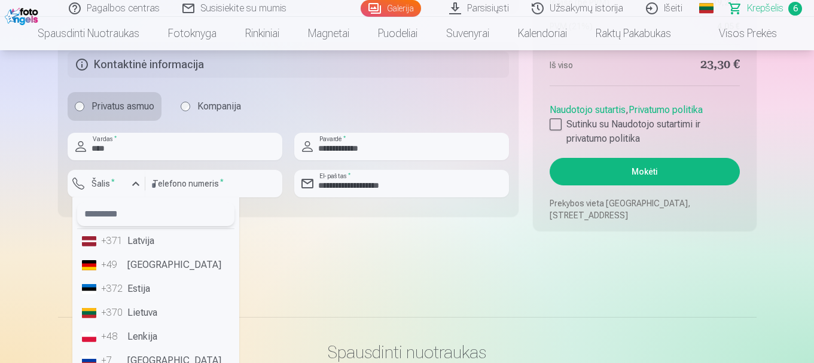
click at [139, 218] on input "text" at bounding box center [155, 214] width 157 height 24
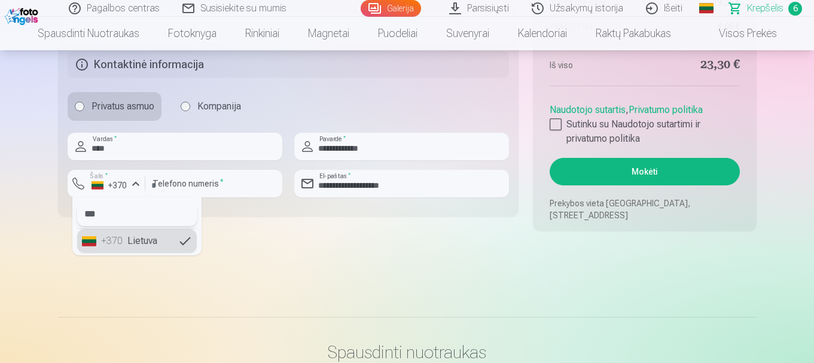
type input "***"
click at [161, 245] on li "+370 Lietuva" at bounding box center [137, 241] width 120 height 24
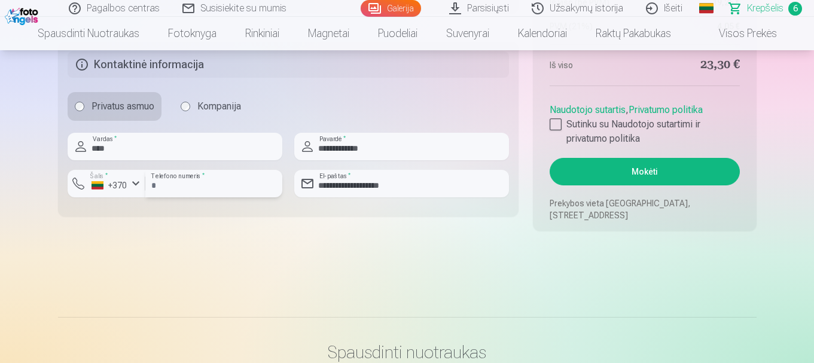
click at [172, 190] on input "**********" at bounding box center [213, 183] width 137 height 27
click at [232, 190] on input "**********" at bounding box center [213, 183] width 137 height 27
click at [170, 191] on input "**********" at bounding box center [213, 183] width 137 height 27
type input "********"
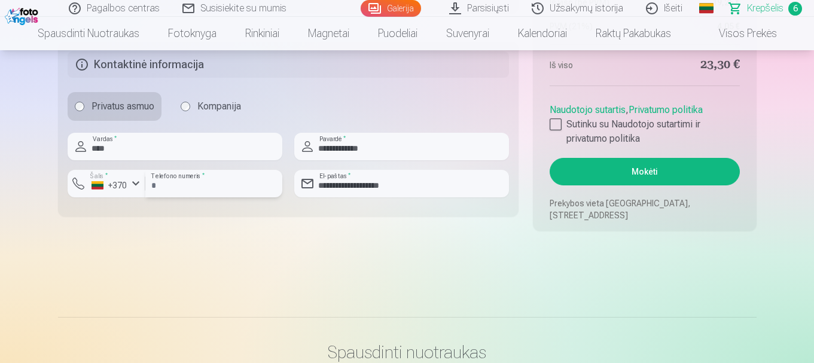
drag, startPoint x: 152, startPoint y: 186, endPoint x: 170, endPoint y: 194, distance: 19.3
click at [152, 186] on input "********" at bounding box center [213, 183] width 137 height 27
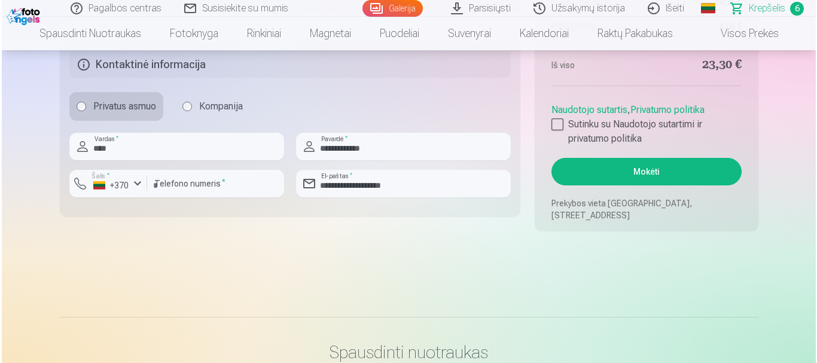
scroll to position [1255, 0]
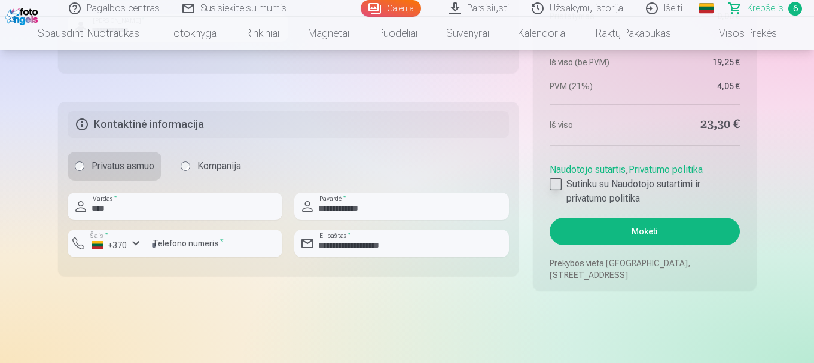
click at [563, 188] on label "Sutinku su Naudotojo sutartimi ir privatumo politika" at bounding box center [644, 191] width 190 height 29
click at [643, 233] on button "Mokėti" at bounding box center [644, 231] width 190 height 27
